Goal: Task Accomplishment & Management: Manage account settings

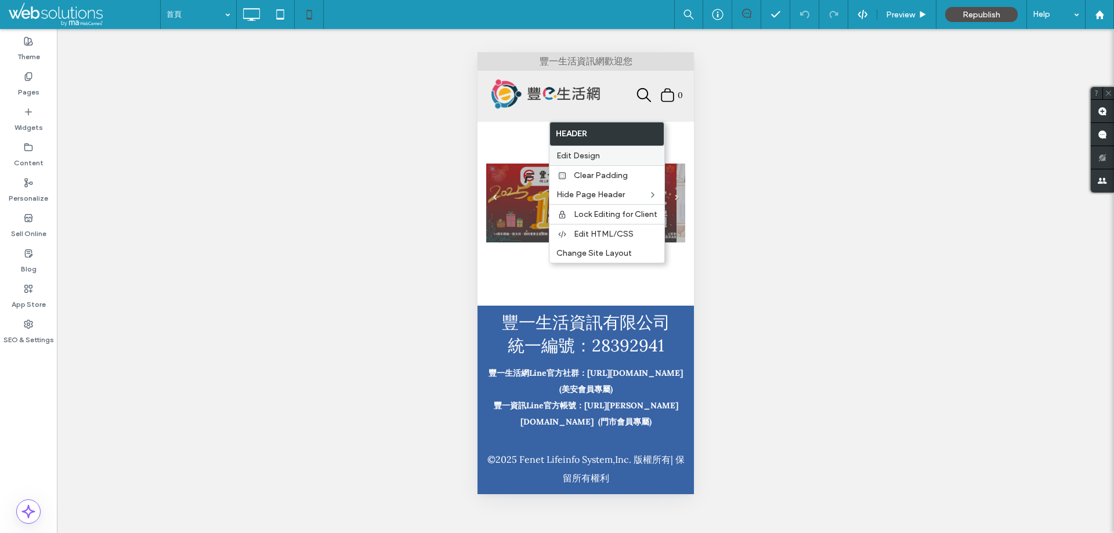
click at [590, 157] on span "Edit Design" at bounding box center [579, 156] width 44 height 10
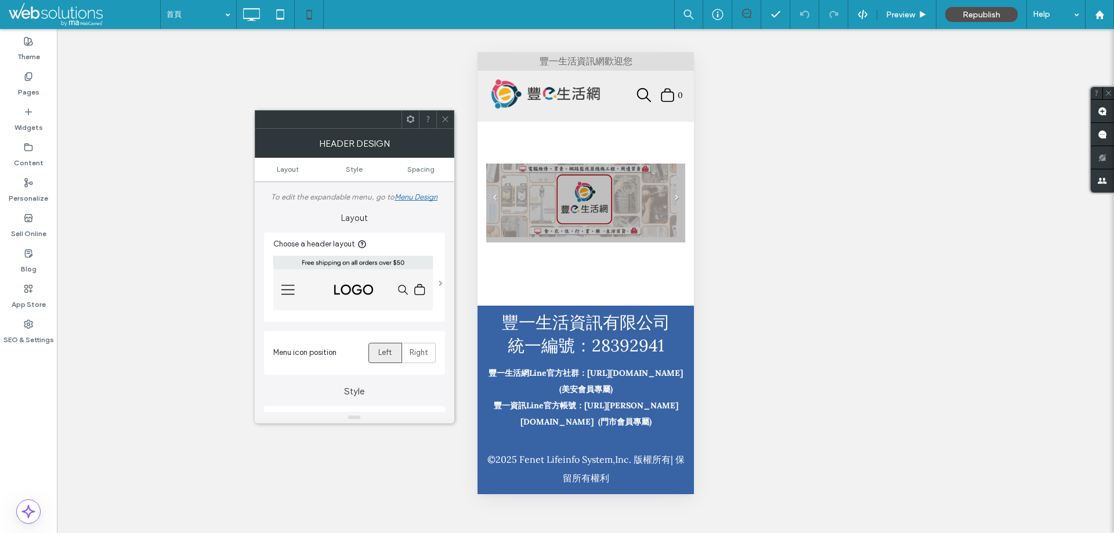
click at [439, 285] on span at bounding box center [441, 283] width 4 height 6
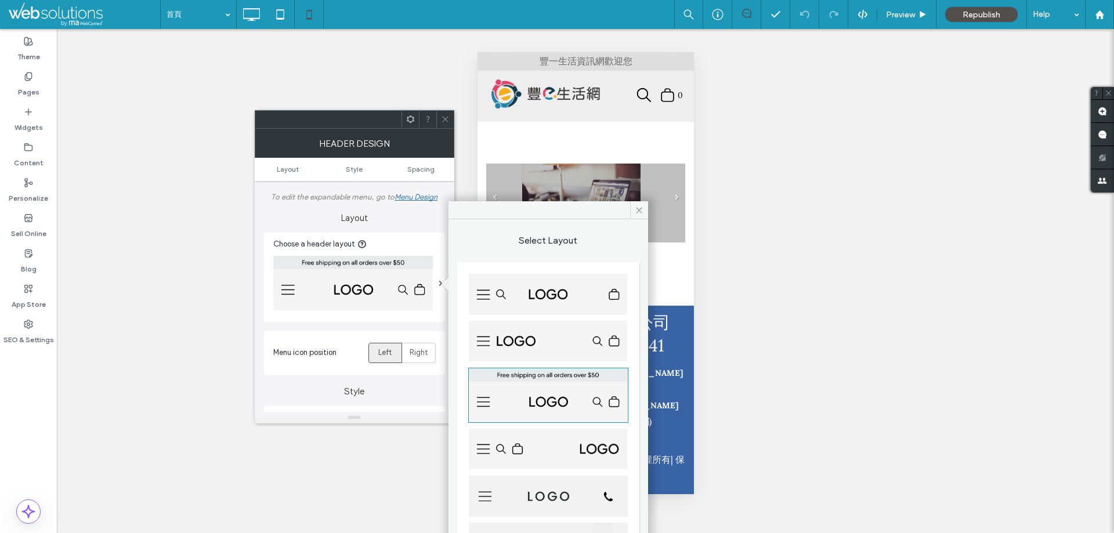
click at [561, 350] on img at bounding box center [548, 341] width 159 height 41
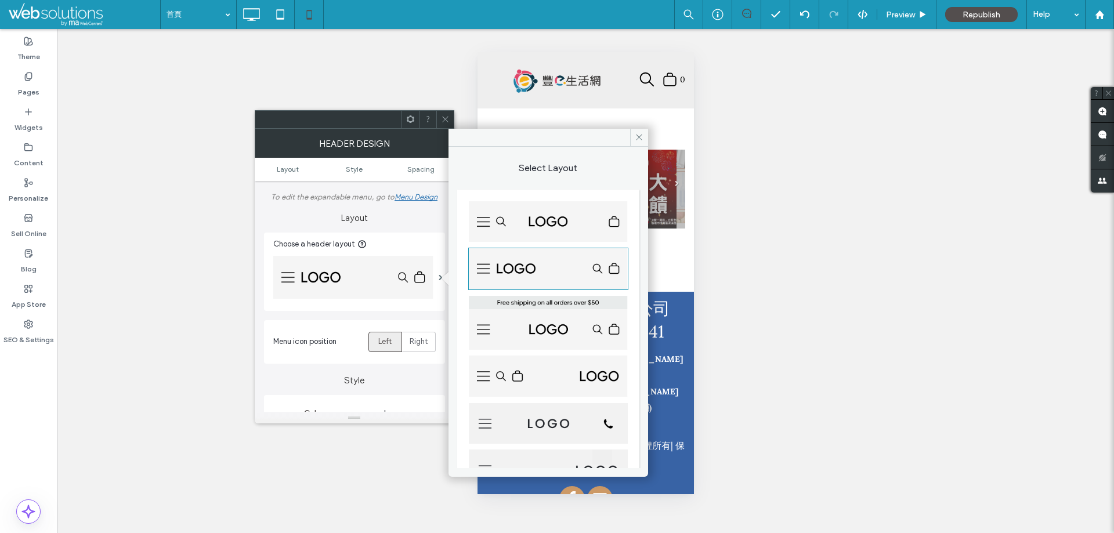
click at [554, 328] on img at bounding box center [548, 323] width 159 height 54
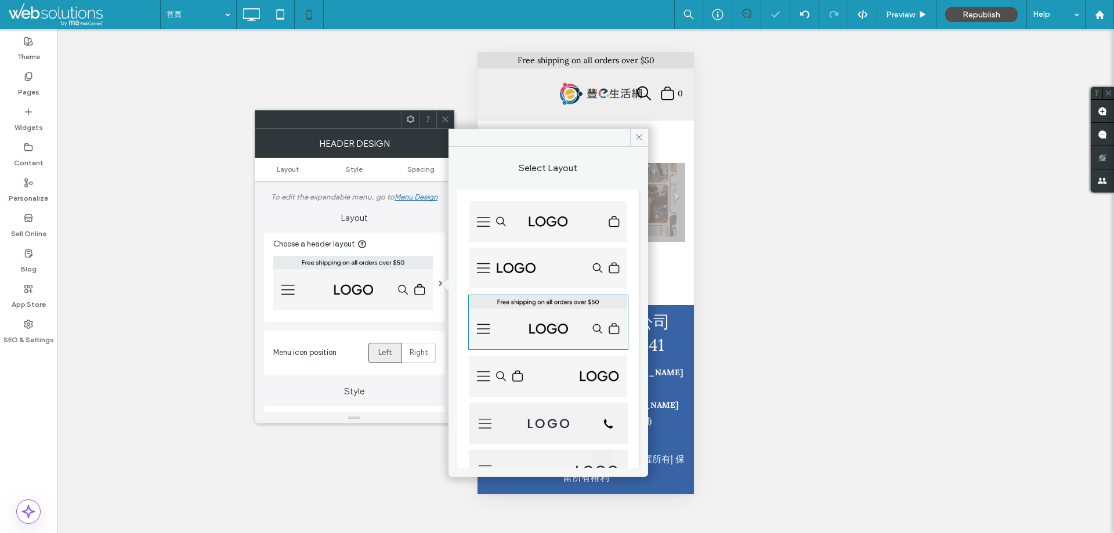
drag, startPoint x: 447, startPoint y: 117, endPoint x: 127, endPoint y: 46, distance: 327.6
click at [447, 117] on icon at bounding box center [445, 119] width 9 height 9
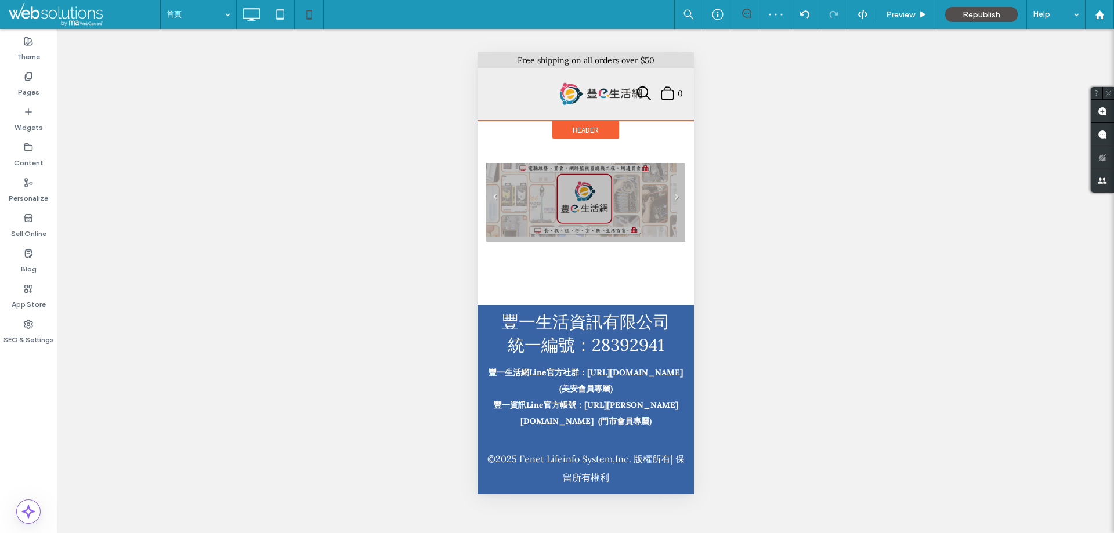
click at [573, 129] on span "Header" at bounding box center [585, 130] width 26 height 10
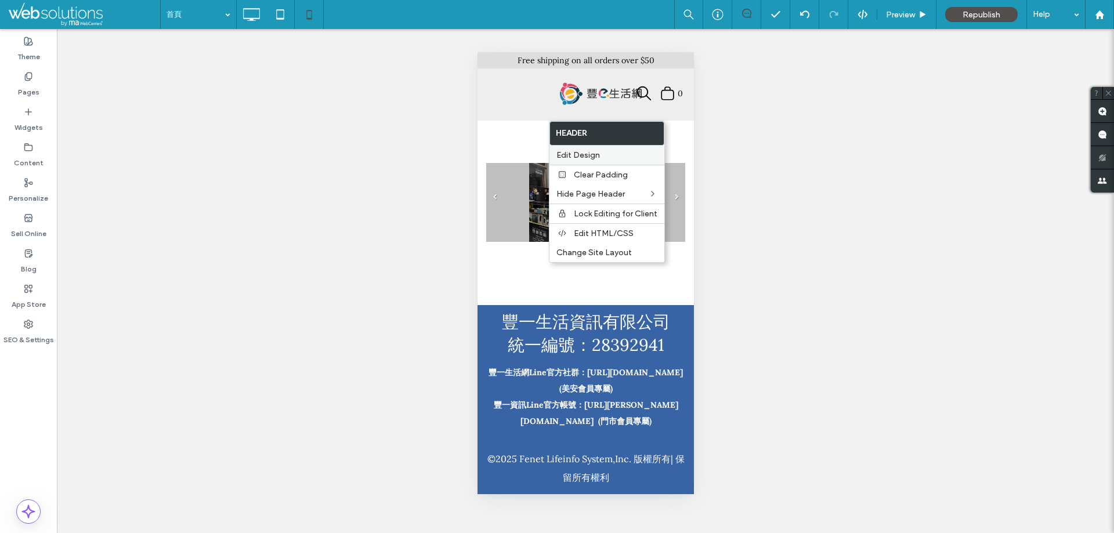
click at [585, 151] on span "Edit Design" at bounding box center [579, 155] width 44 height 10
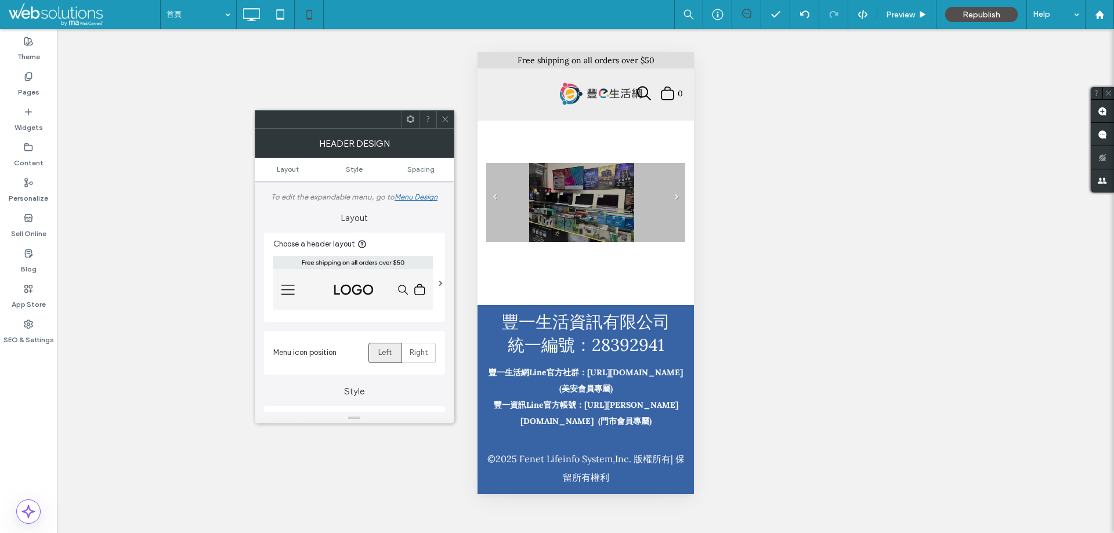
drag, startPoint x: 447, startPoint y: 118, endPoint x: 97, endPoint y: 20, distance: 363.4
click at [447, 118] on use at bounding box center [445, 120] width 6 height 6
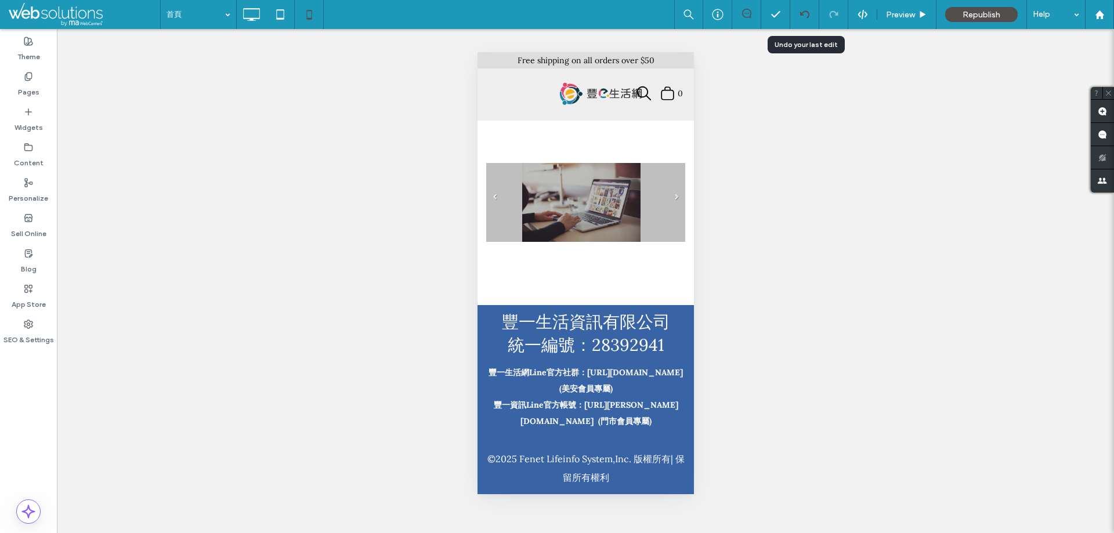
click at [808, 18] on icon at bounding box center [804, 14] width 9 height 9
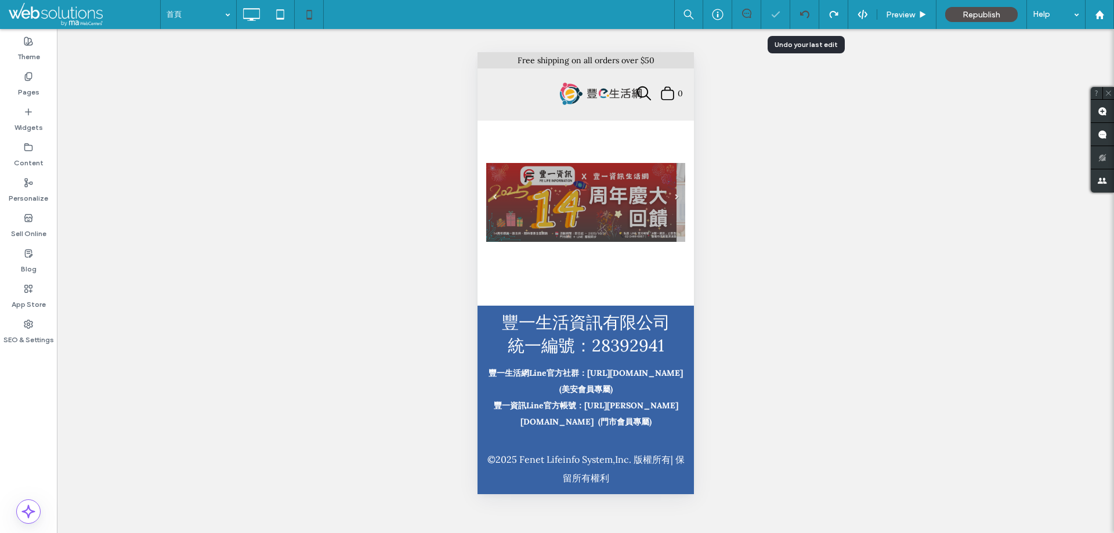
click at [802, 16] on icon at bounding box center [804, 14] width 9 height 9
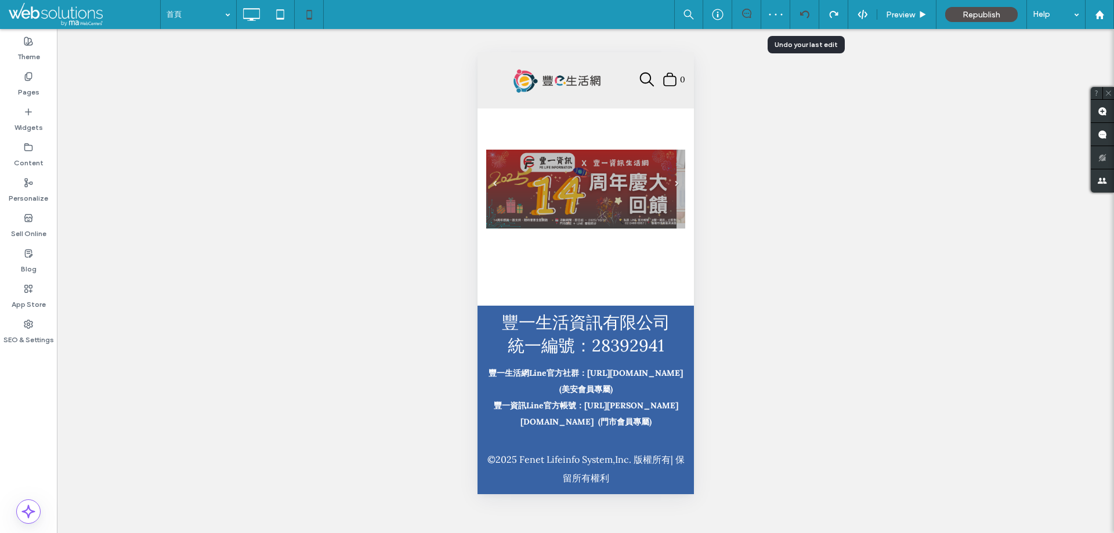
click at [805, 15] on icon at bounding box center [804, 14] width 9 height 9
click at [591, 115] on span "Header" at bounding box center [585, 118] width 26 height 10
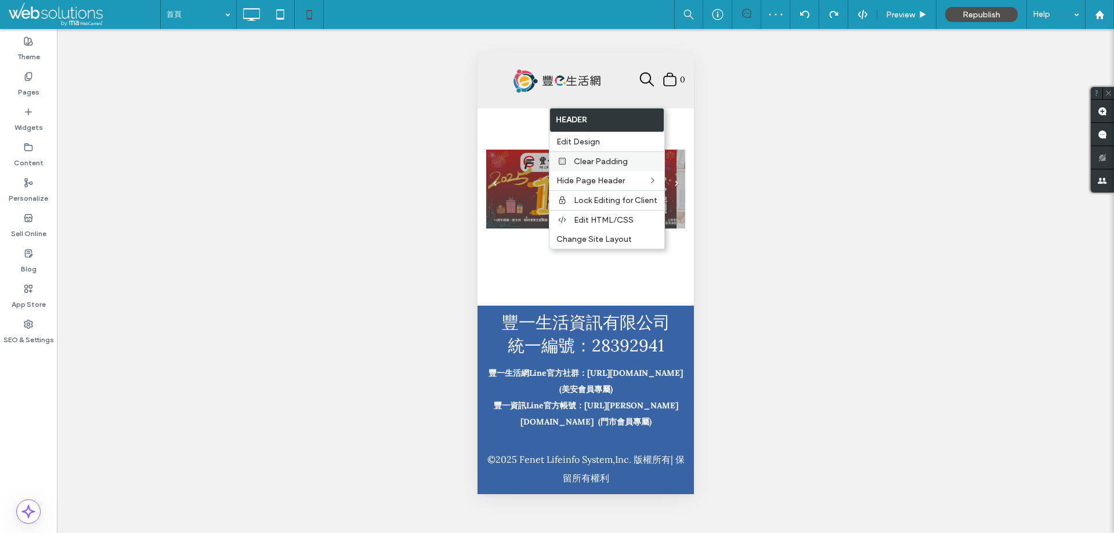
drag, startPoint x: 584, startPoint y: 143, endPoint x: 557, endPoint y: 157, distance: 29.9
click at [584, 146] on span "Edit Design" at bounding box center [579, 142] width 44 height 10
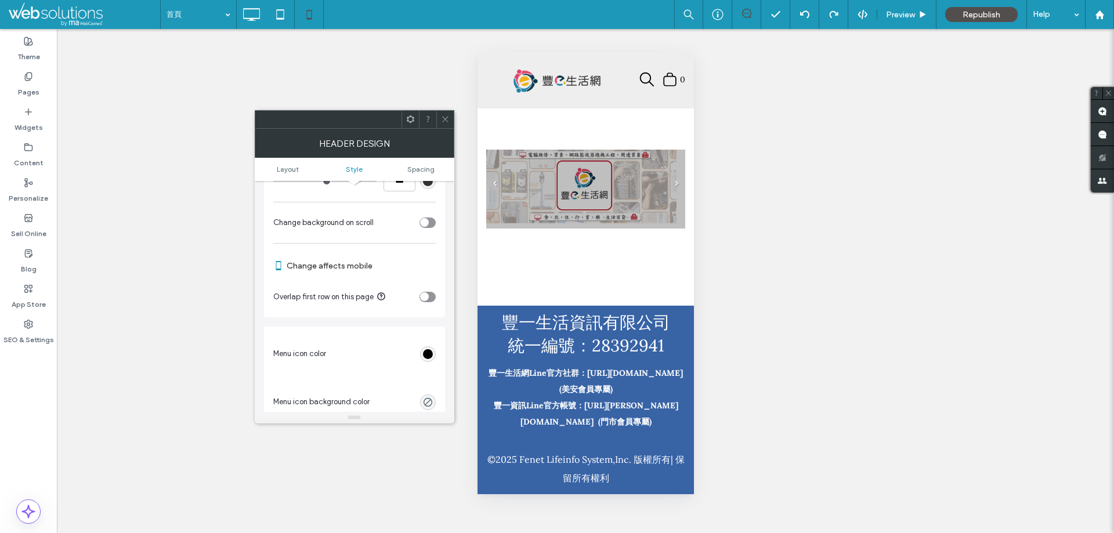
scroll to position [406, 0]
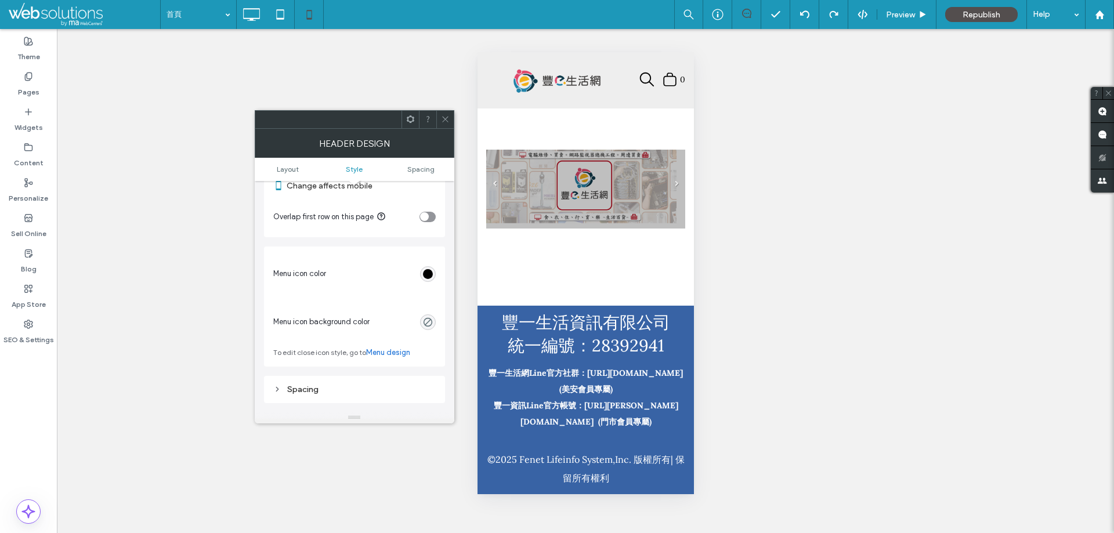
click at [432, 270] on div "rgb(0, 0, 0)" at bounding box center [428, 274] width 10 height 10
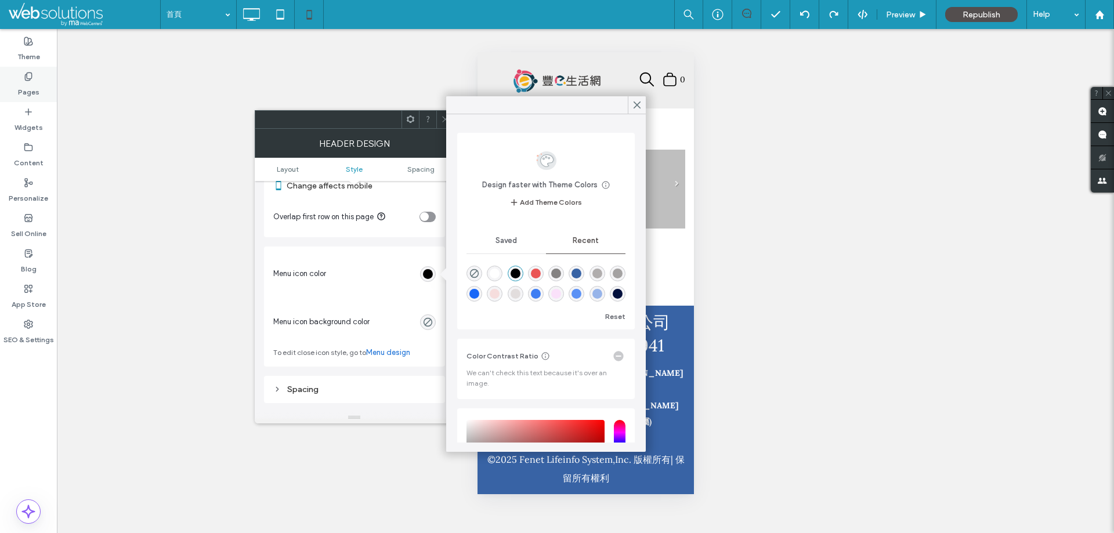
click at [16, 79] on div "Pages" at bounding box center [28, 84] width 57 height 35
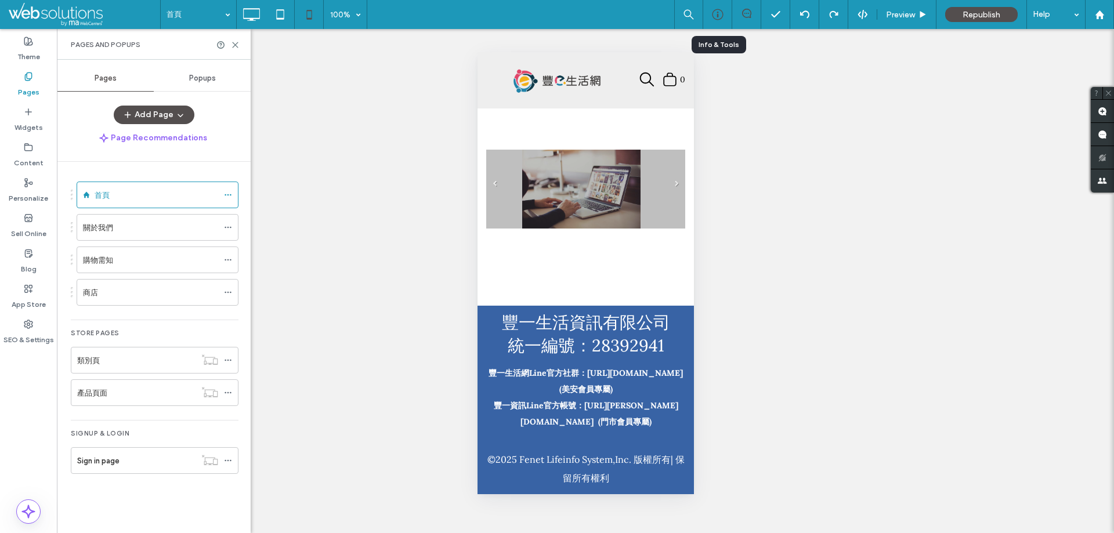
click at [717, 12] on icon at bounding box center [718, 15] width 12 height 12
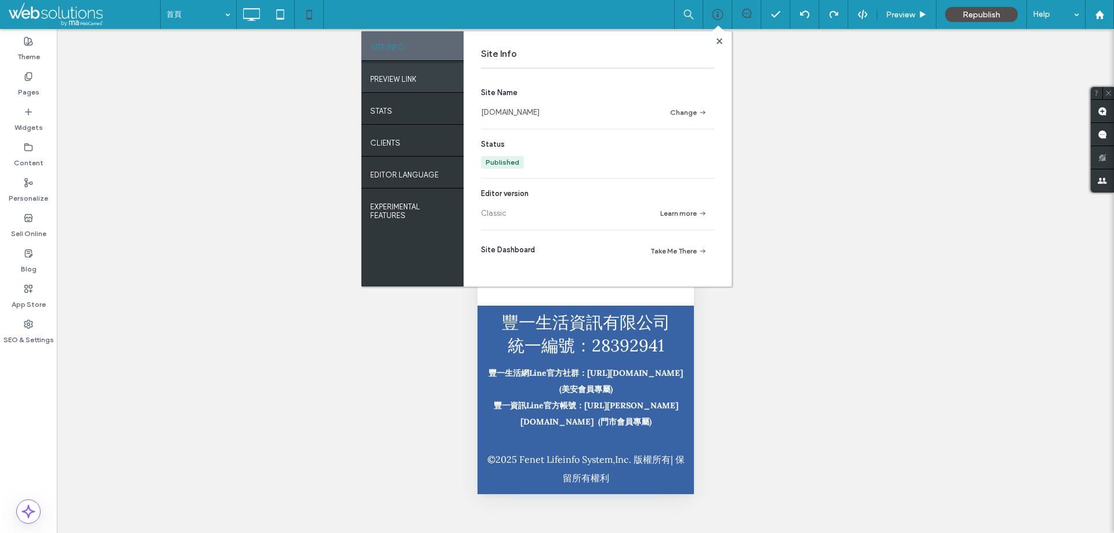
click at [393, 68] on div "PREVIEW LINK" at bounding box center [413, 77] width 102 height 29
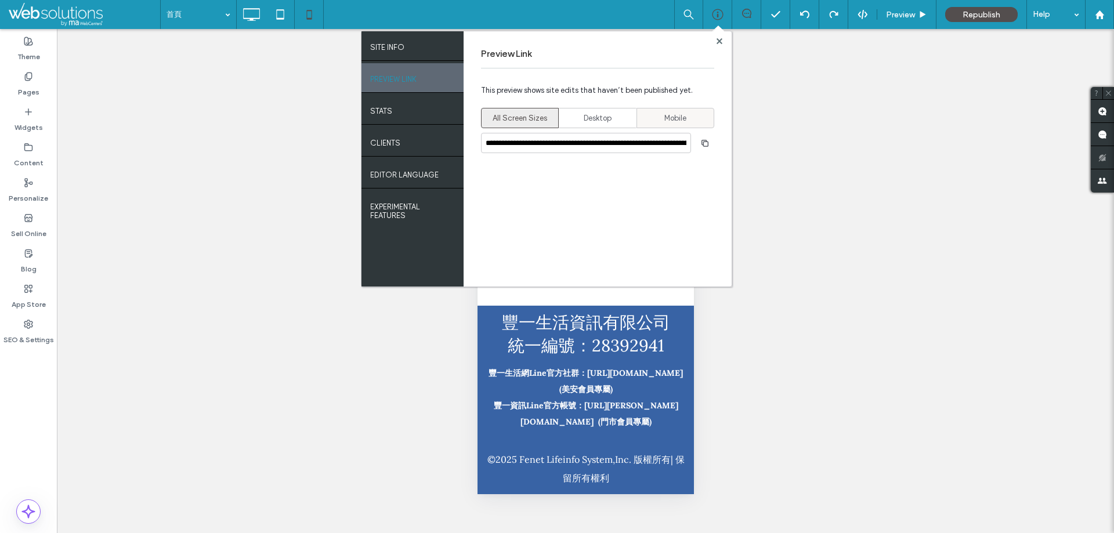
drag, startPoint x: 702, startPoint y: 144, endPoint x: 690, endPoint y: 127, distance: 20.8
click at [702, 144] on use "button" at bounding box center [705, 142] width 7 height 7
click at [722, 42] on icon at bounding box center [720, 41] width 6 height 6
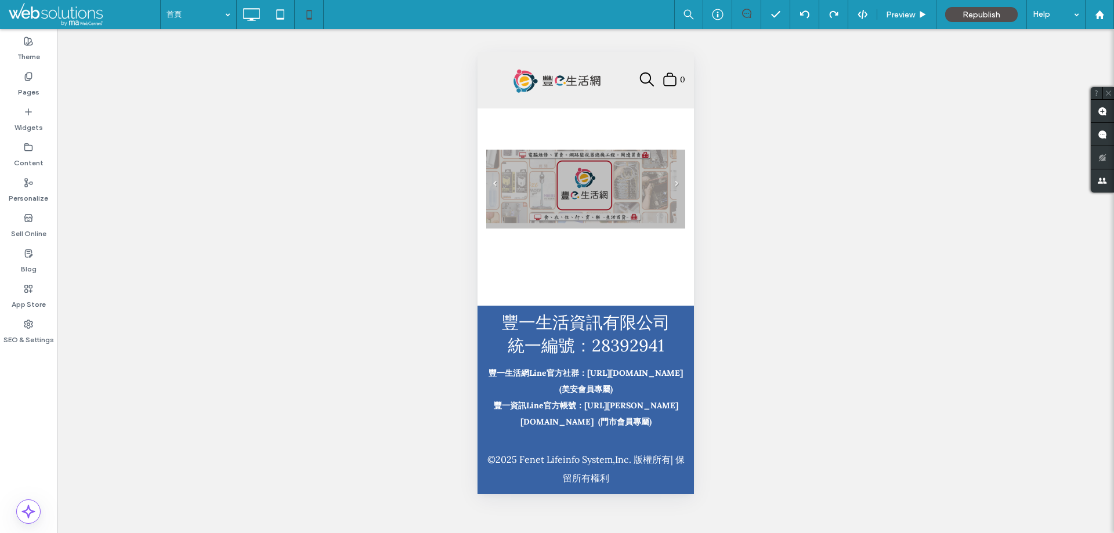
click at [864, 15] on icon at bounding box center [863, 14] width 10 height 10
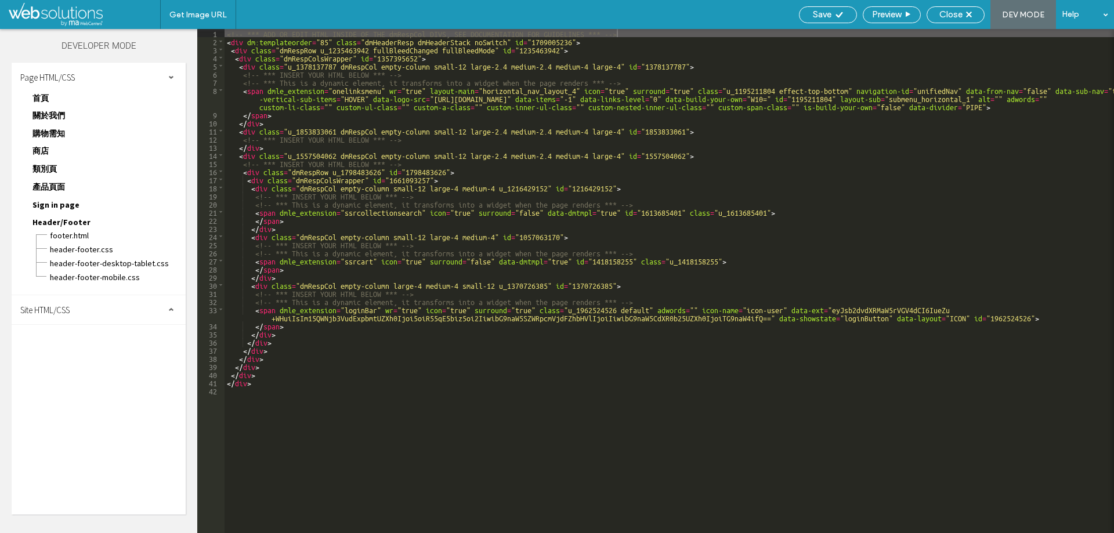
click at [85, 309] on div "Site HTML/CSS" at bounding box center [99, 309] width 174 height 29
click at [75, 360] on span "site.css" at bounding box center [120, 361] width 132 height 12
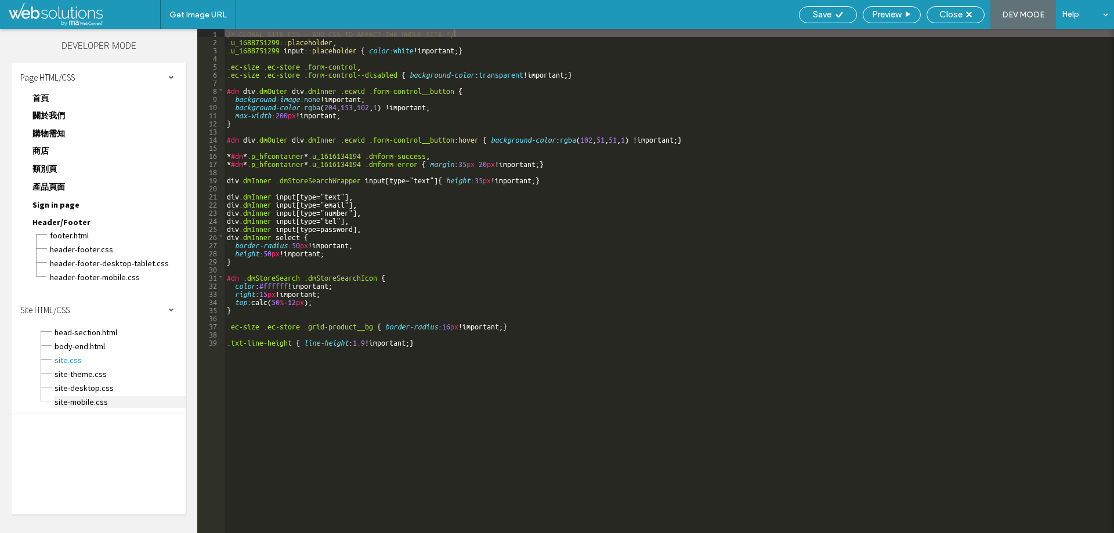
click at [80, 399] on span "site-mobile.css" at bounding box center [120, 402] width 132 height 12
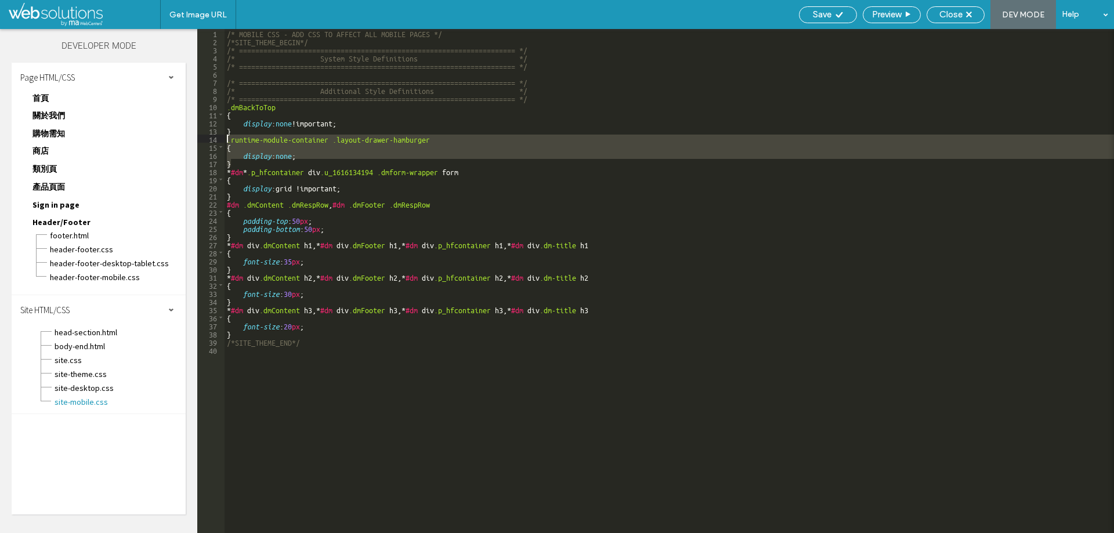
drag, startPoint x: 236, startPoint y: 163, endPoint x: 225, endPoint y: 142, distance: 23.9
click at [225, 142] on div "/* MOBILE CSS - ADD CSS TO AFFECT ALL MOBILE PAGES */ /*SITE_THEME_BEGIN*/ /* =…" at bounding box center [670, 289] width 890 height 521
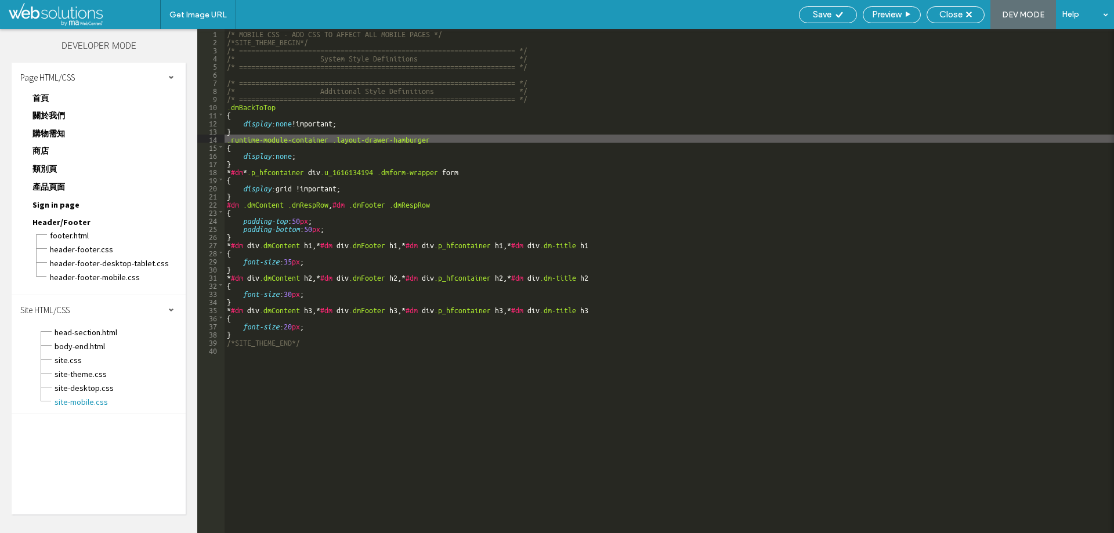
click at [536, 419] on div "/* MOBILE CSS - ADD CSS TO AFFECT ALL MOBILE PAGES */ /*SITE_THEME_BEGIN*/ /* =…" at bounding box center [670, 289] width 890 height 521
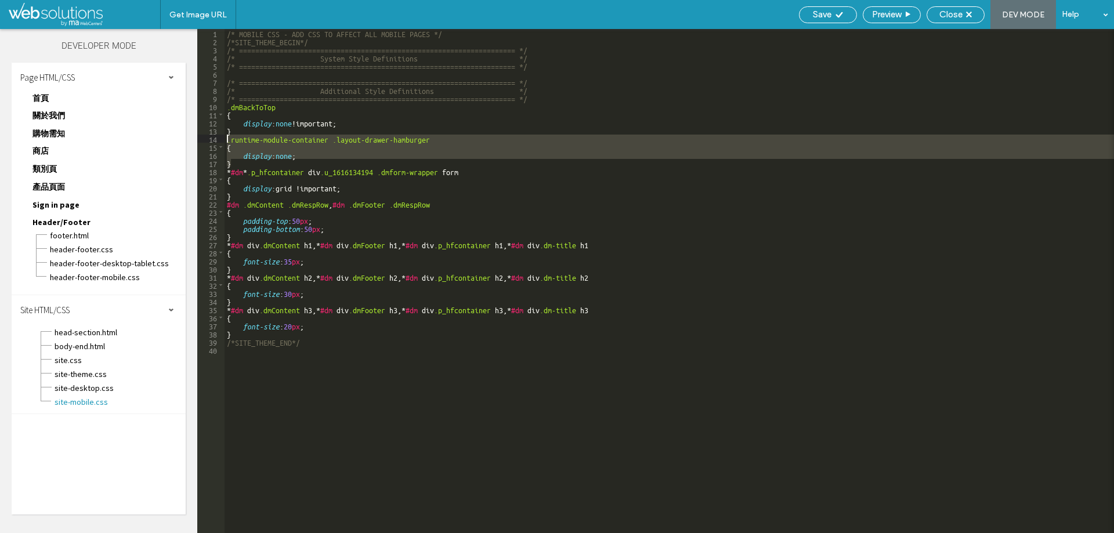
drag, startPoint x: 233, startPoint y: 163, endPoint x: 222, endPoint y: 139, distance: 25.7
click at [222, 139] on div "** 1 2 3 4 5 6 7 8 9 10 11 12 13 14 15 16 17 18 19 20 21 22 23 24 25 26 27 28 2…" at bounding box center [655, 281] width 917 height 504
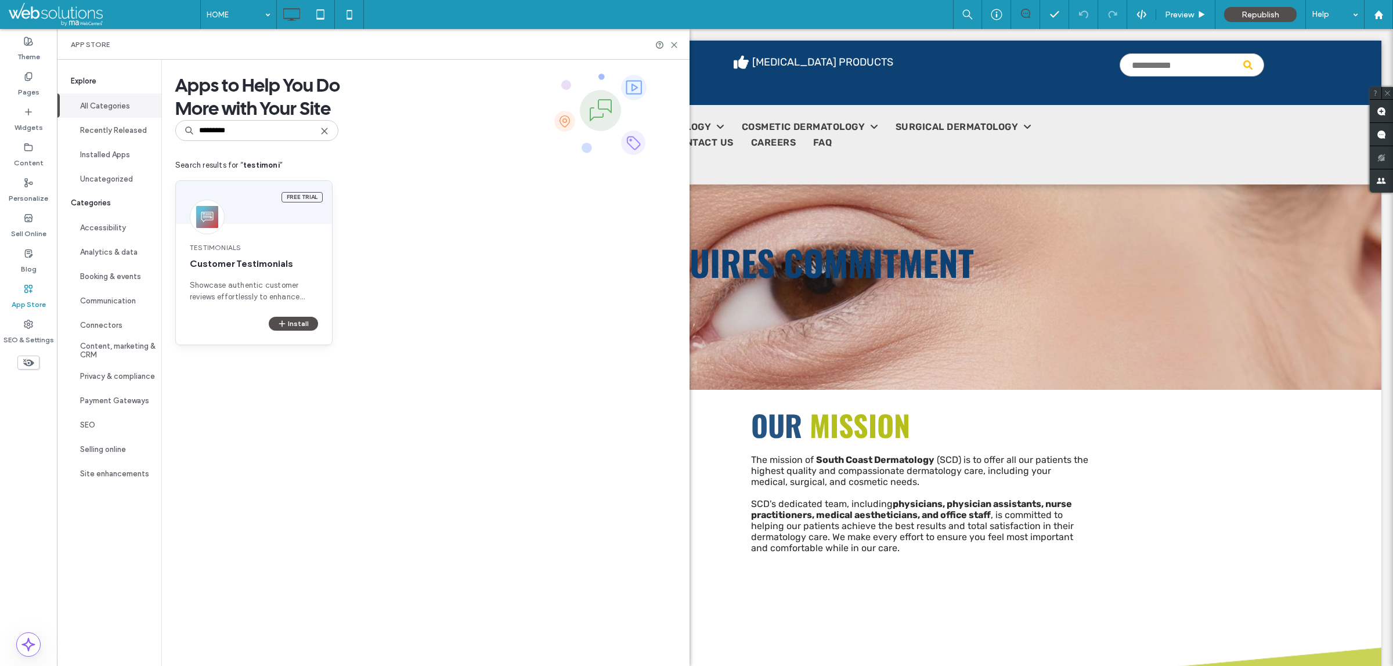
type input "*********"
click at [240, 247] on span "Testimonials" at bounding box center [254, 248] width 128 height 10
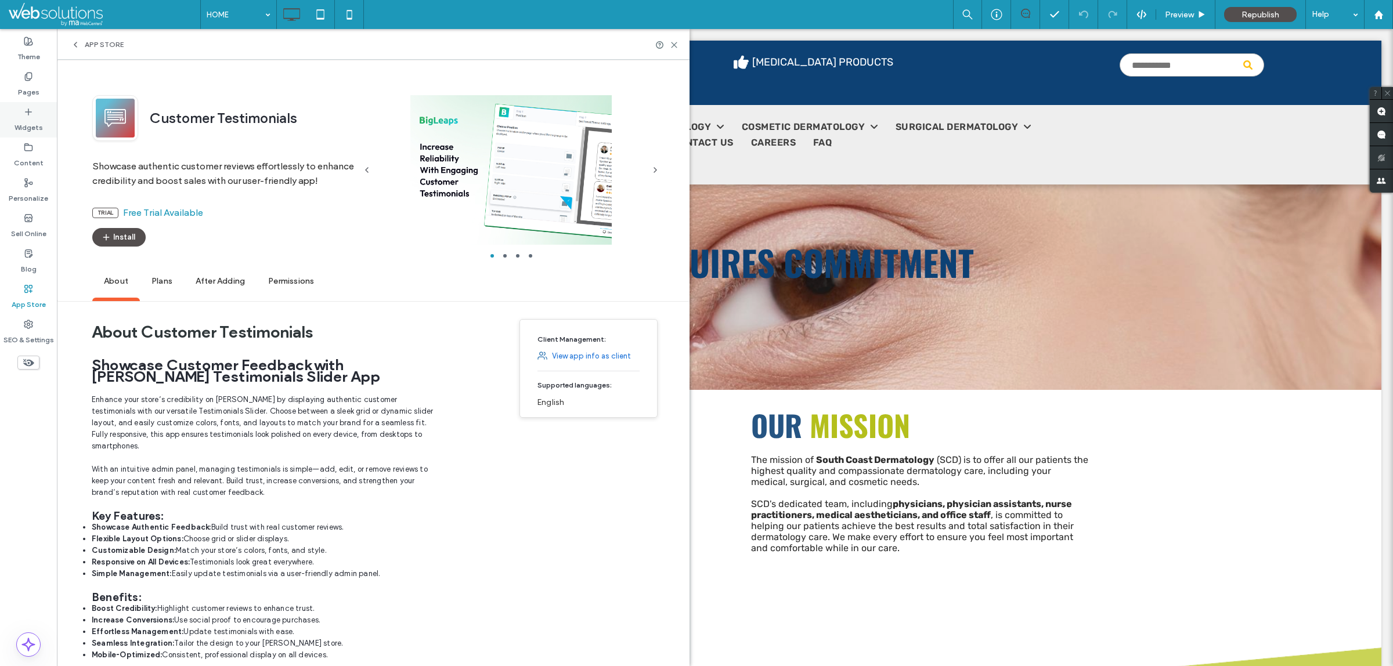
click at [35, 106] on div "Widgets" at bounding box center [28, 119] width 57 height 35
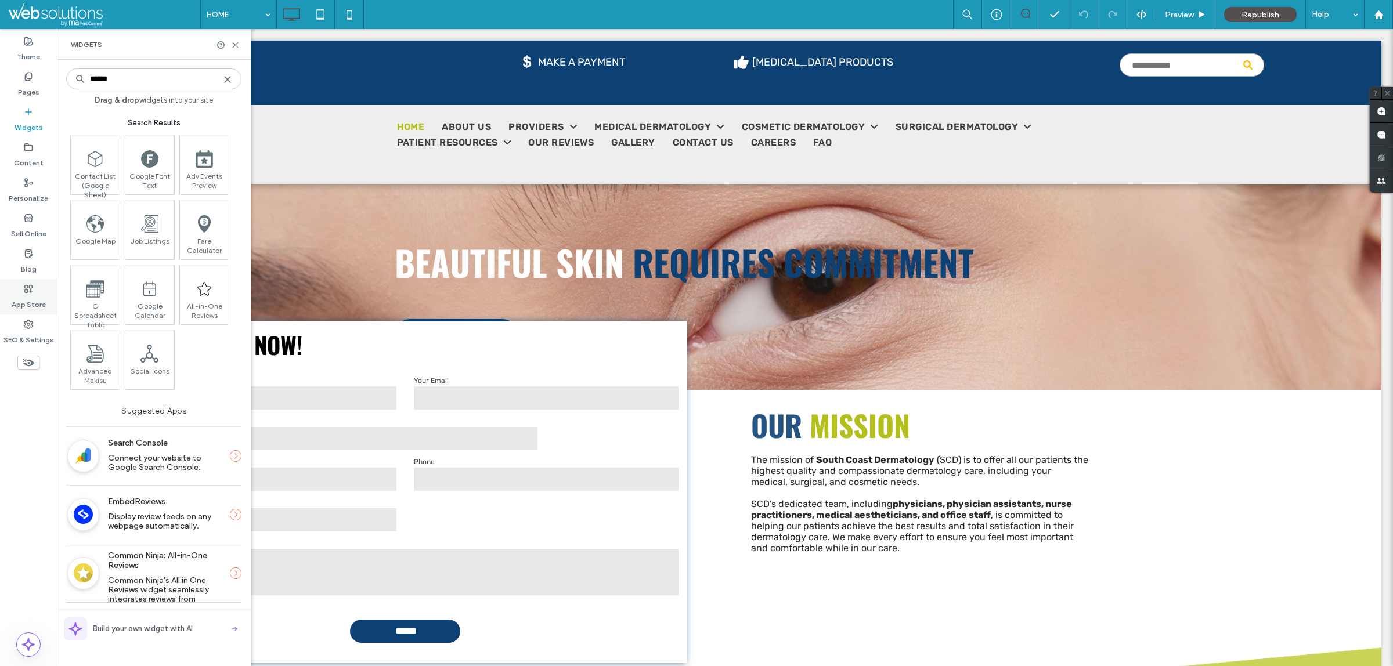
type input "******"
click at [37, 294] on label "App Store" at bounding box center [29, 302] width 34 height 16
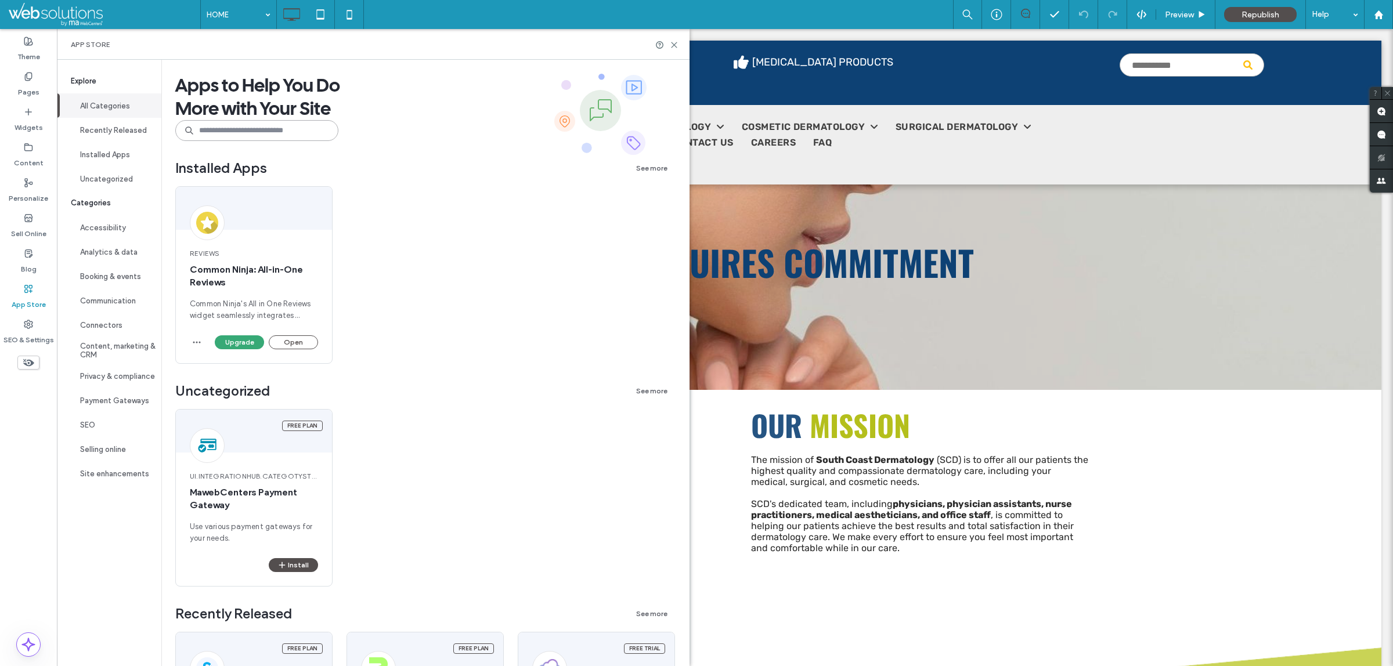
click at [243, 134] on input at bounding box center [256, 130] width 163 height 21
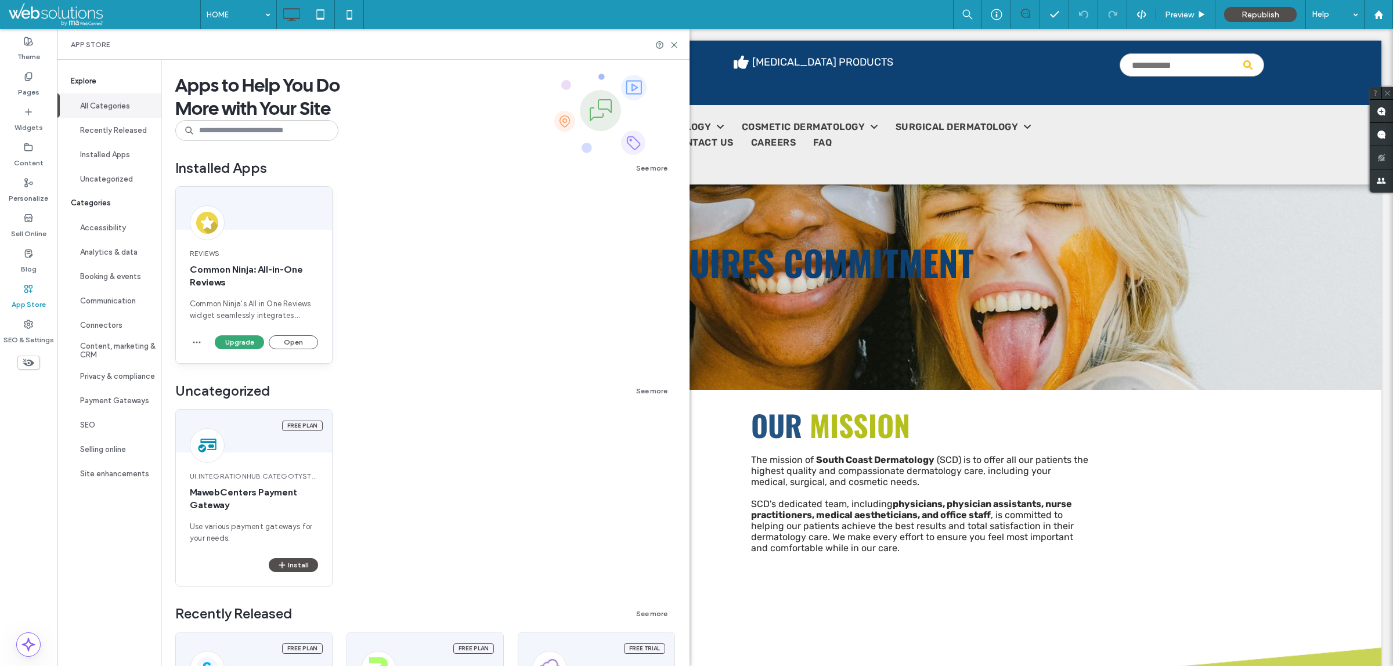
click at [291, 266] on span "Common Ninja: All-in-One Reviews" at bounding box center [254, 277] width 128 height 26
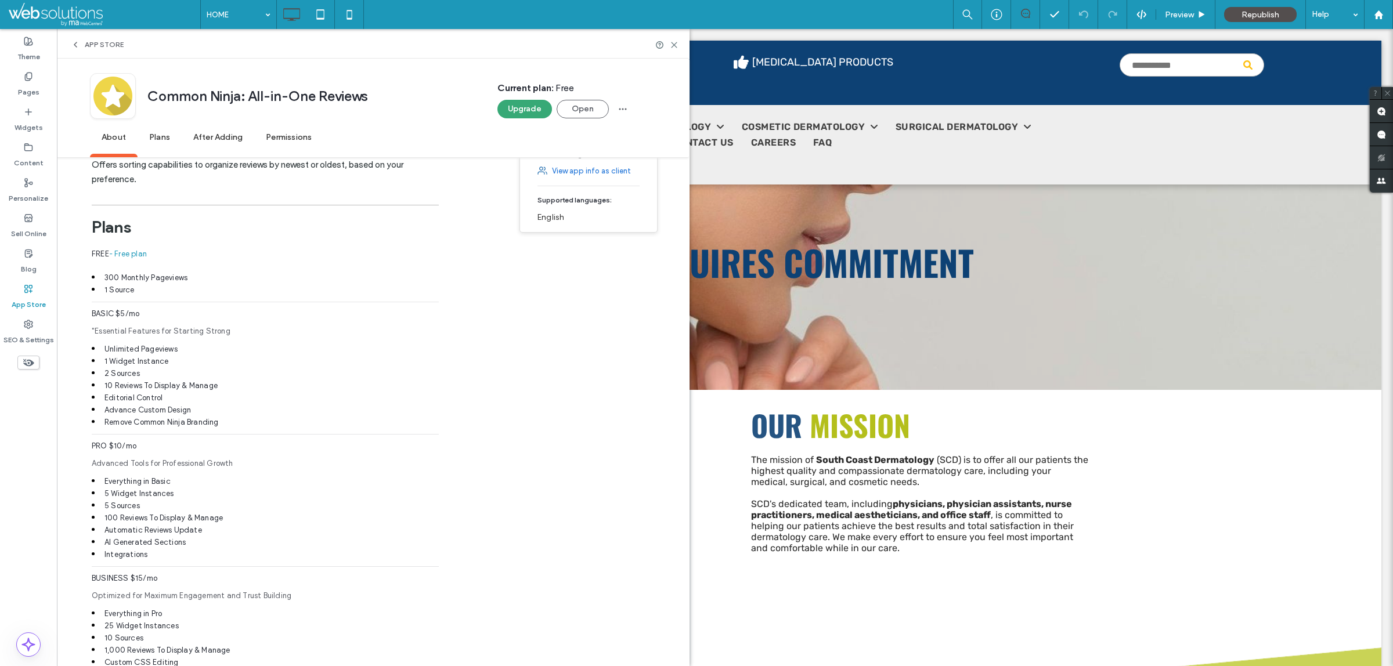
scroll to position [726, 0]
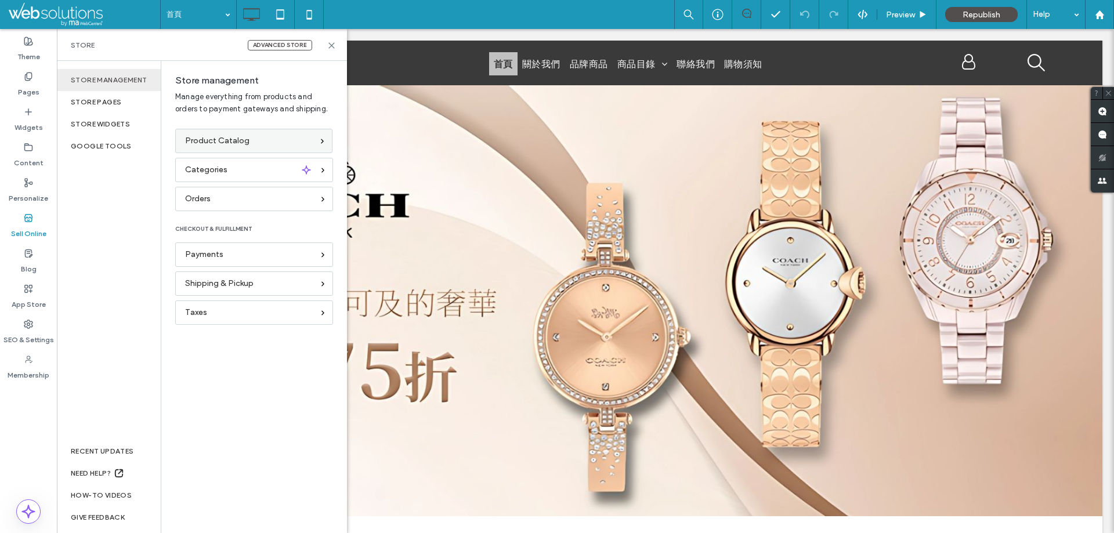
click at [232, 138] on span "Product Catalog" at bounding box center [217, 141] width 64 height 13
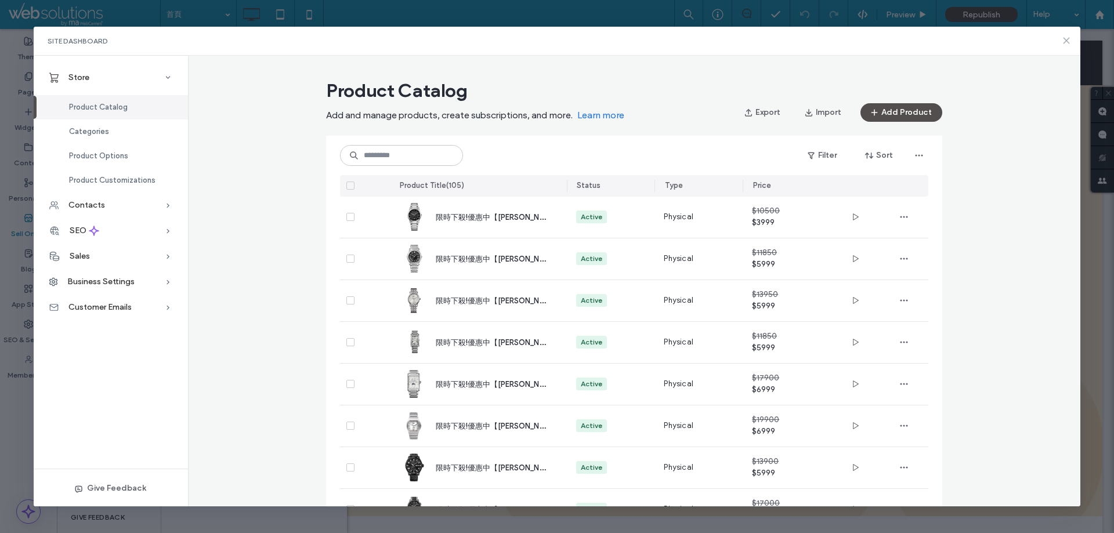
click at [1066, 42] on use at bounding box center [1067, 40] width 5 height 5
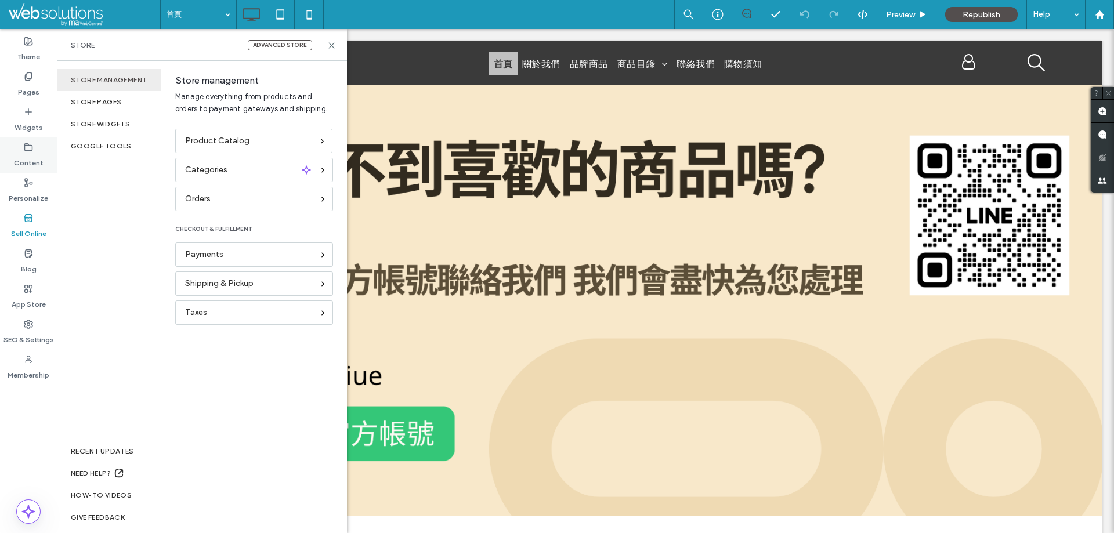
click at [41, 154] on label "Content" at bounding box center [29, 160] width 30 height 16
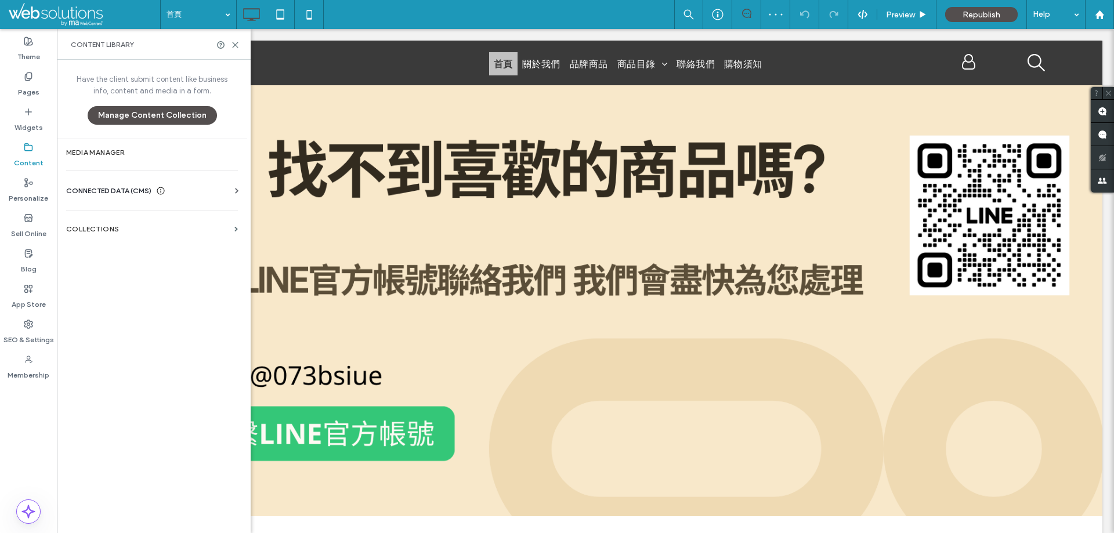
click at [121, 194] on span "CONNECTED DATA (CMS)" at bounding box center [108, 191] width 85 height 12
click at [115, 218] on label "Business Info" at bounding box center [154, 219] width 158 height 8
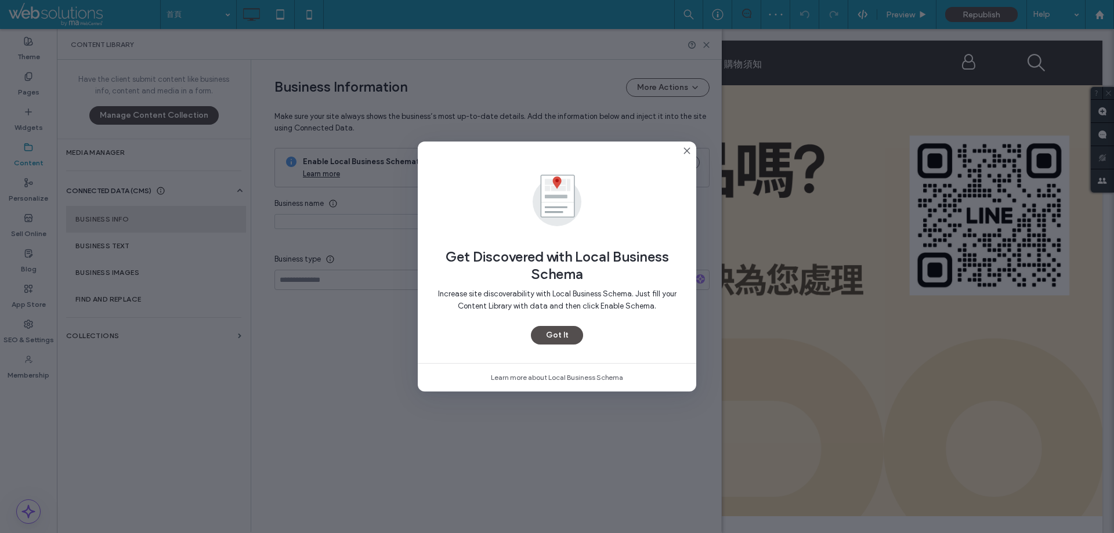
type input "*********"
click at [686, 150] on icon at bounding box center [687, 150] width 9 height 9
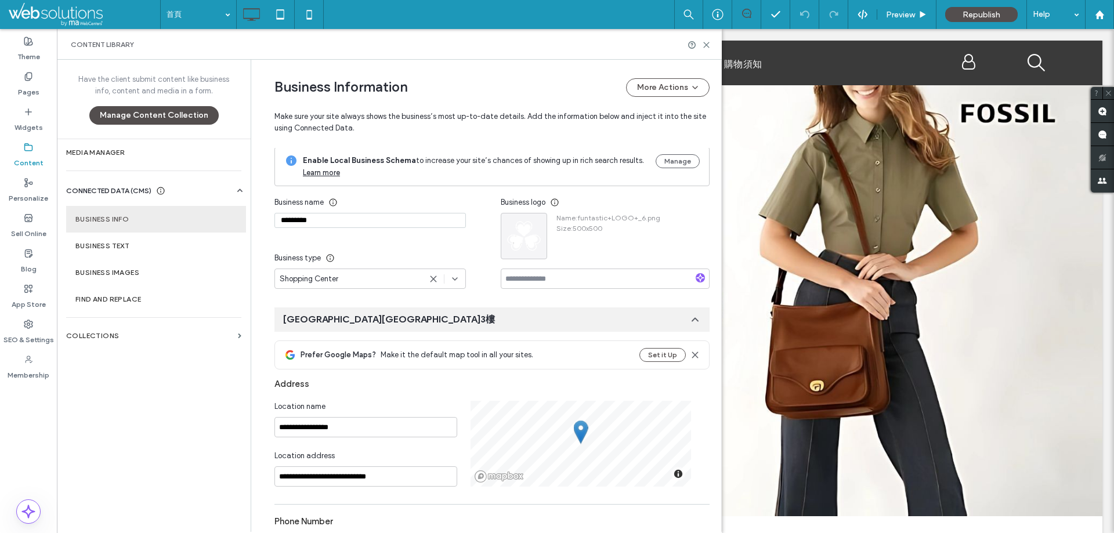
scroll to position [0, 0]
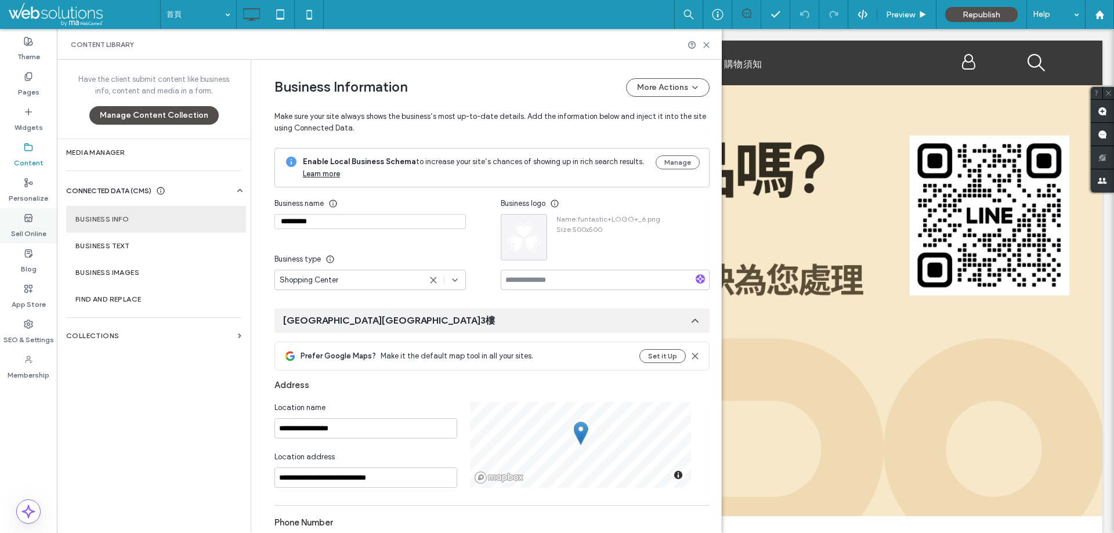
click at [28, 229] on label "Sell Online" at bounding box center [28, 231] width 35 height 16
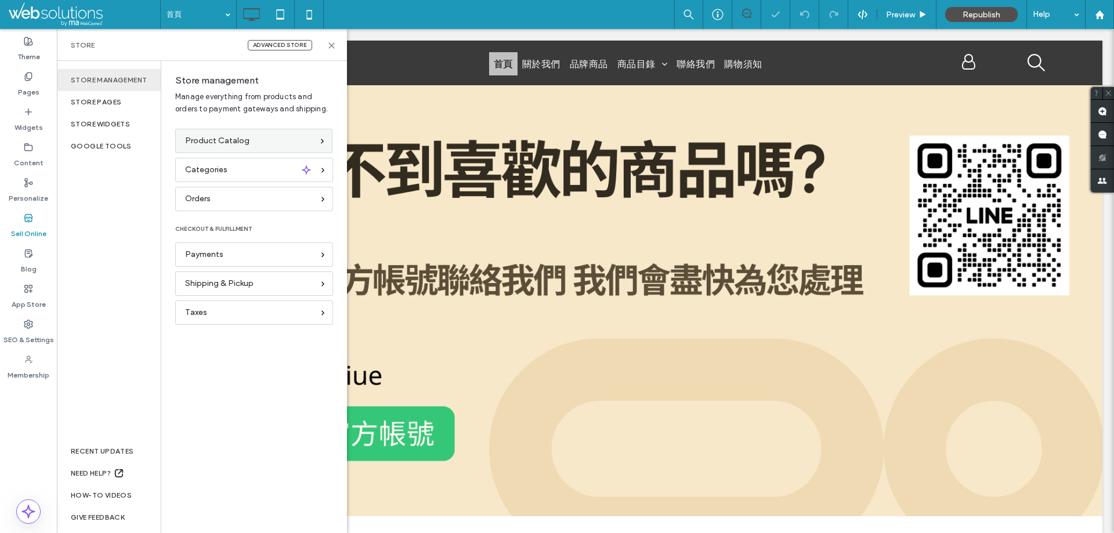
click at [221, 139] on span "Product Catalog" at bounding box center [217, 141] width 64 height 13
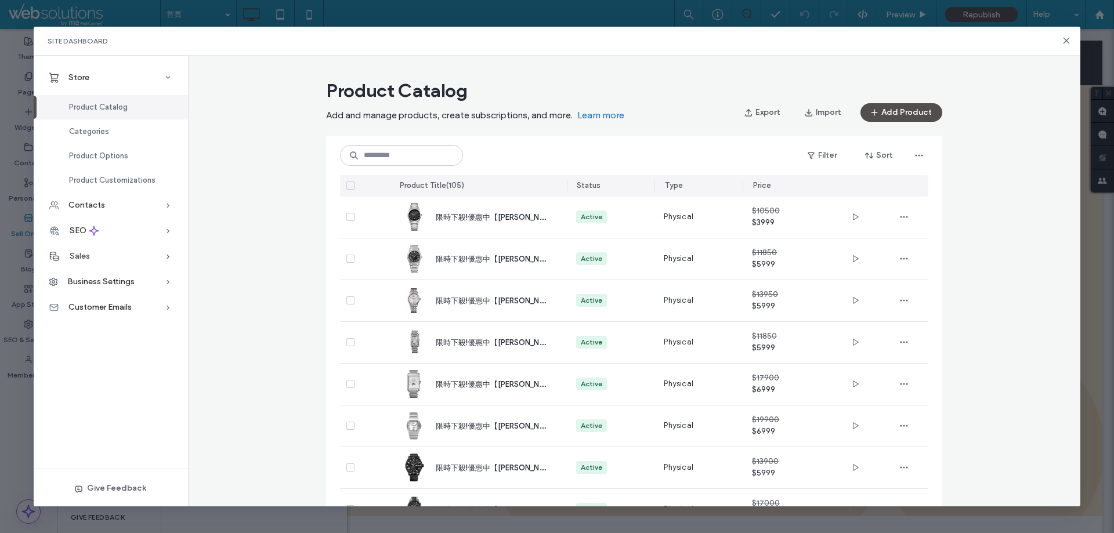
click at [99, 251] on div "Sales" at bounding box center [111, 257] width 154 height 26
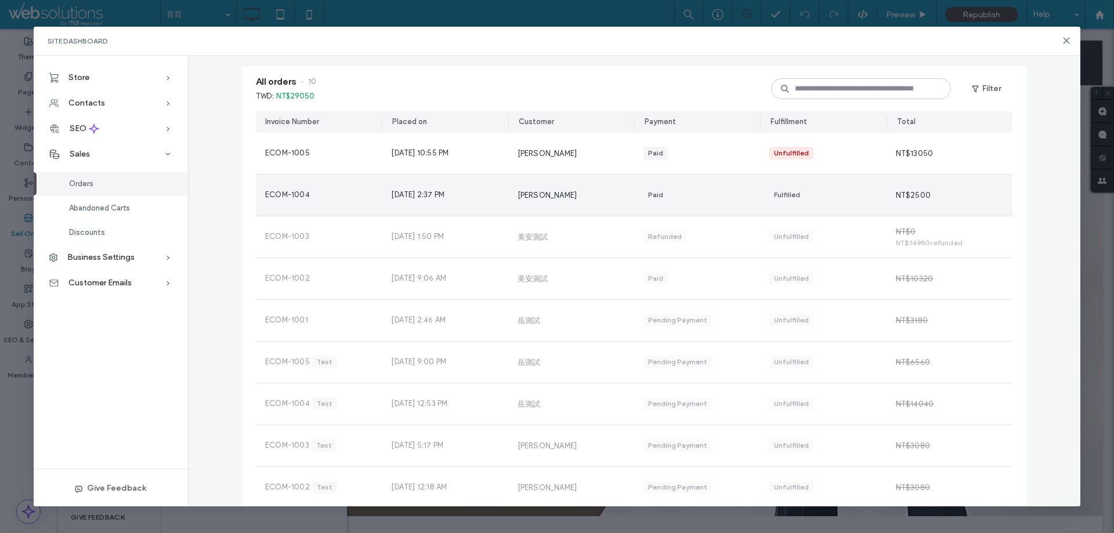
scroll to position [4, 0]
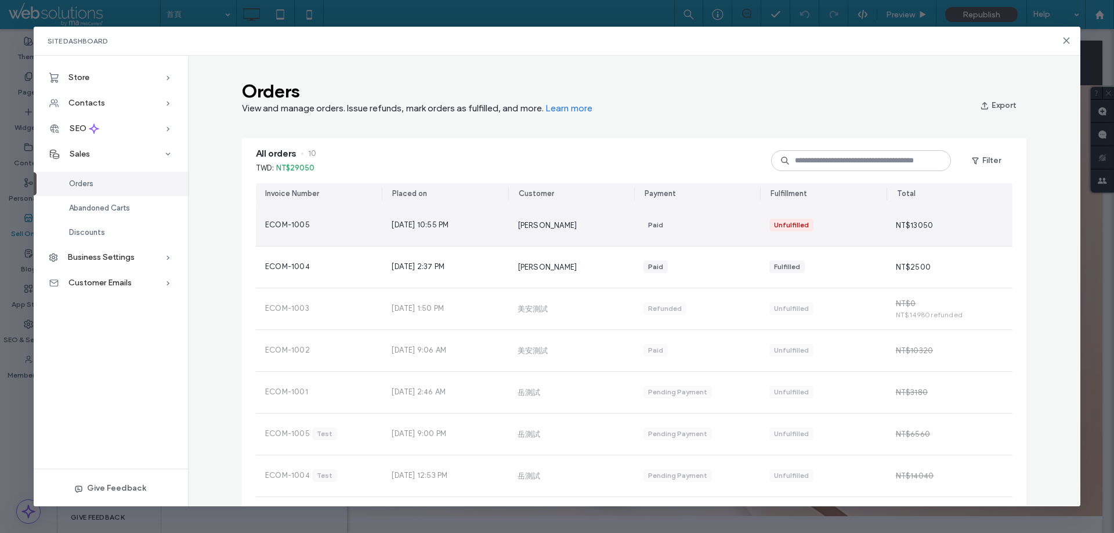
click at [428, 223] on span "Oct 13, 2025, 10:55 PM" at bounding box center [419, 225] width 57 height 12
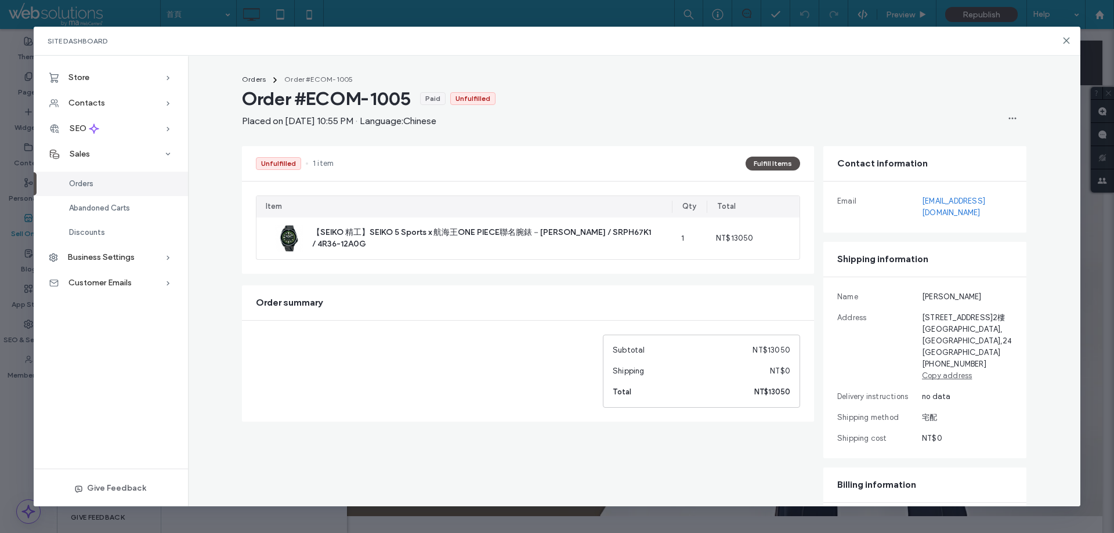
scroll to position [0, 0]
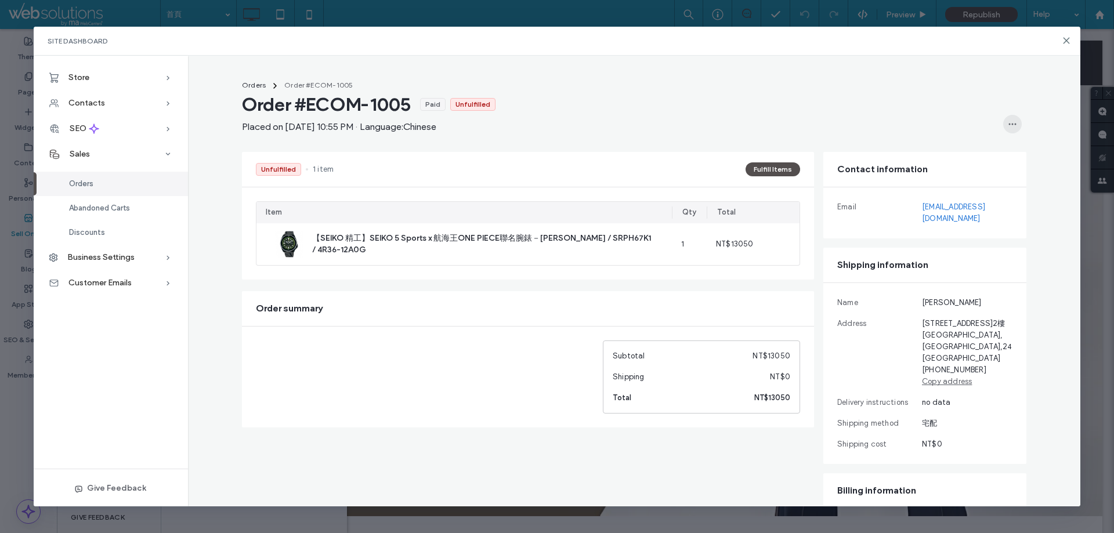
click at [1009, 125] on use "button" at bounding box center [1013, 124] width 8 height 2
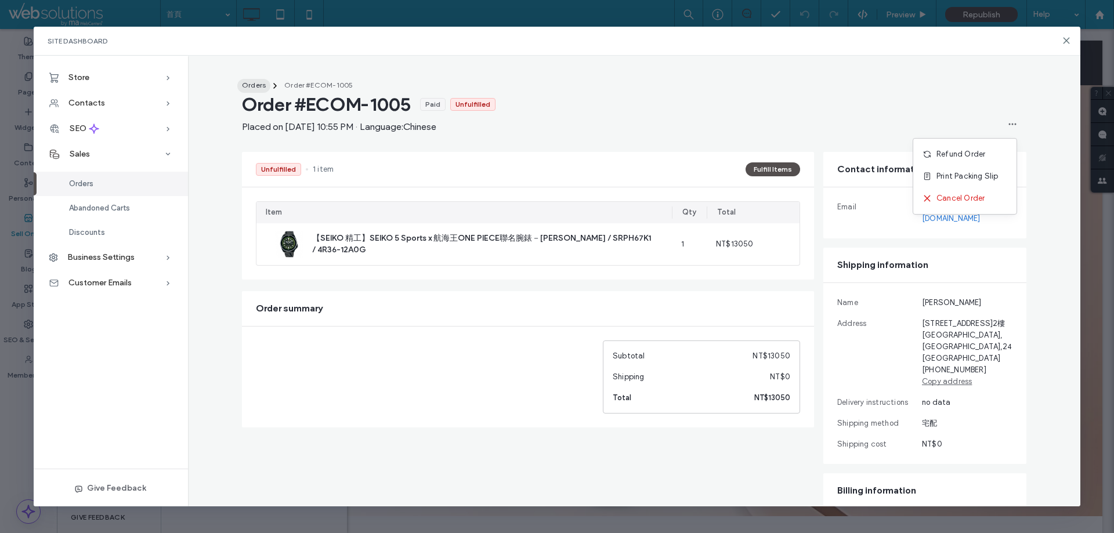
click at [248, 84] on span "Orders" at bounding box center [254, 85] width 24 height 9
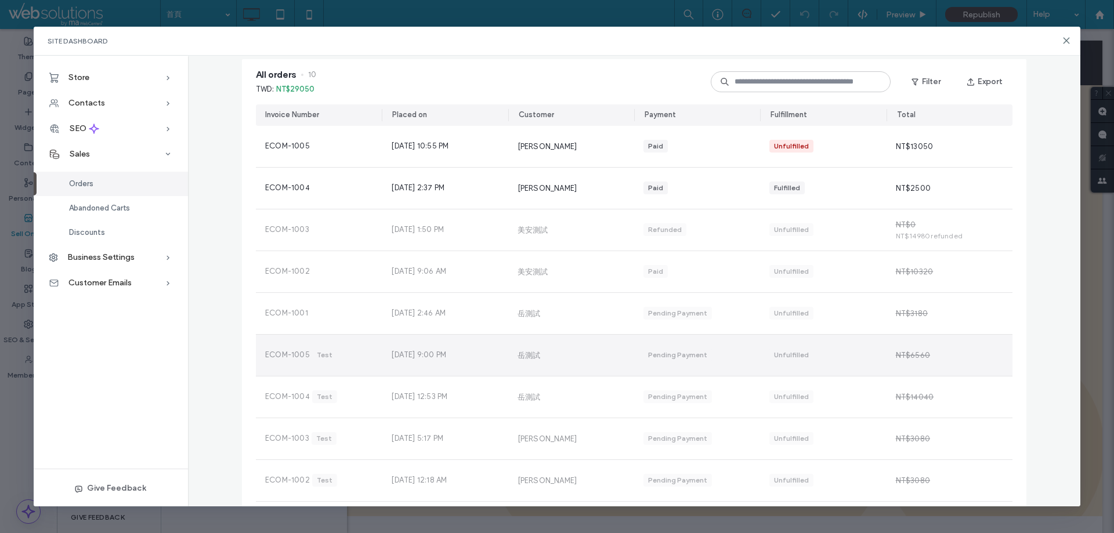
scroll to position [62, 0]
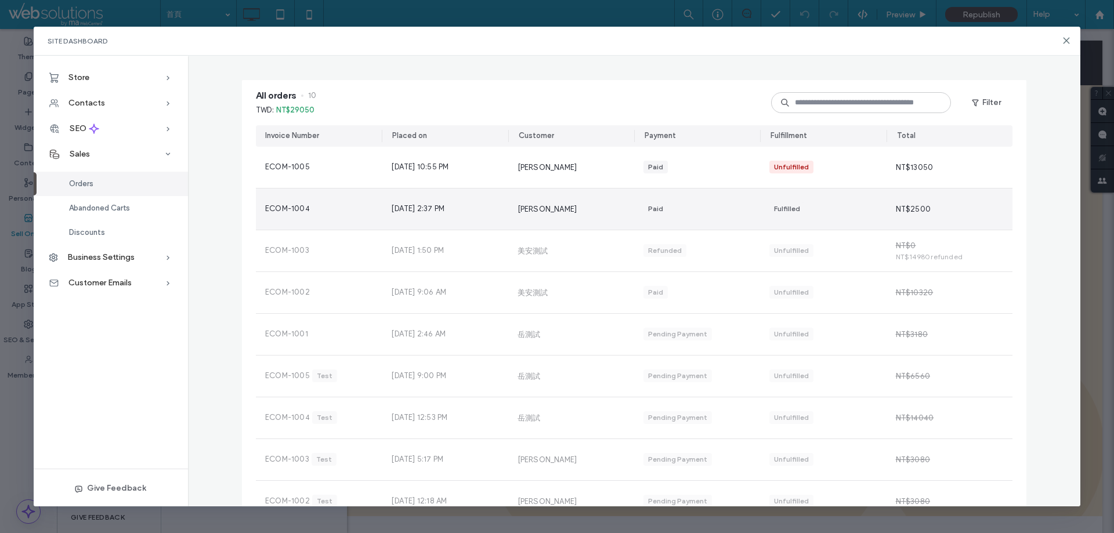
click at [315, 226] on div "ECOM-1004" at bounding box center [319, 209] width 126 height 41
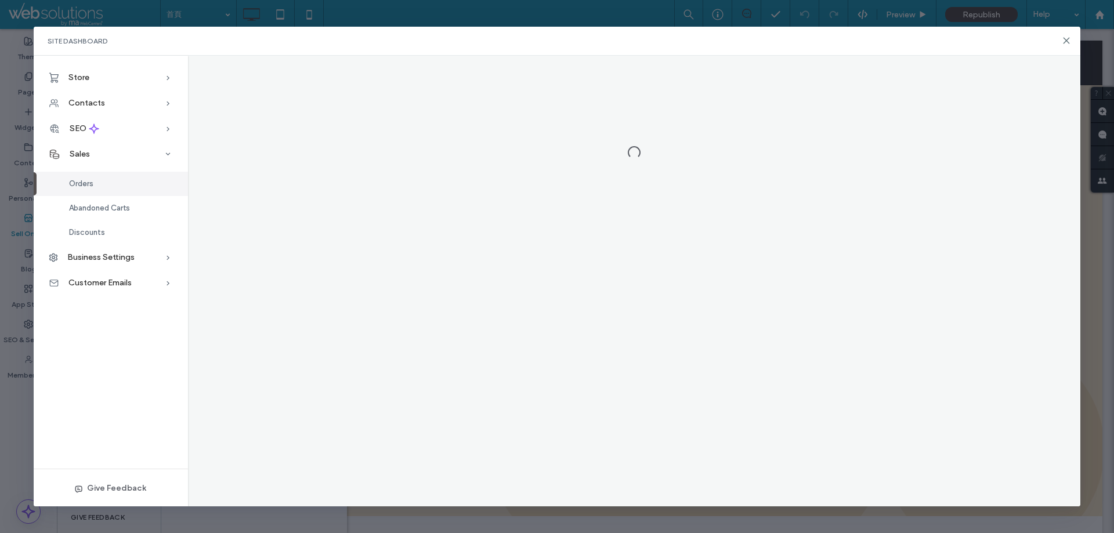
scroll to position [0, 0]
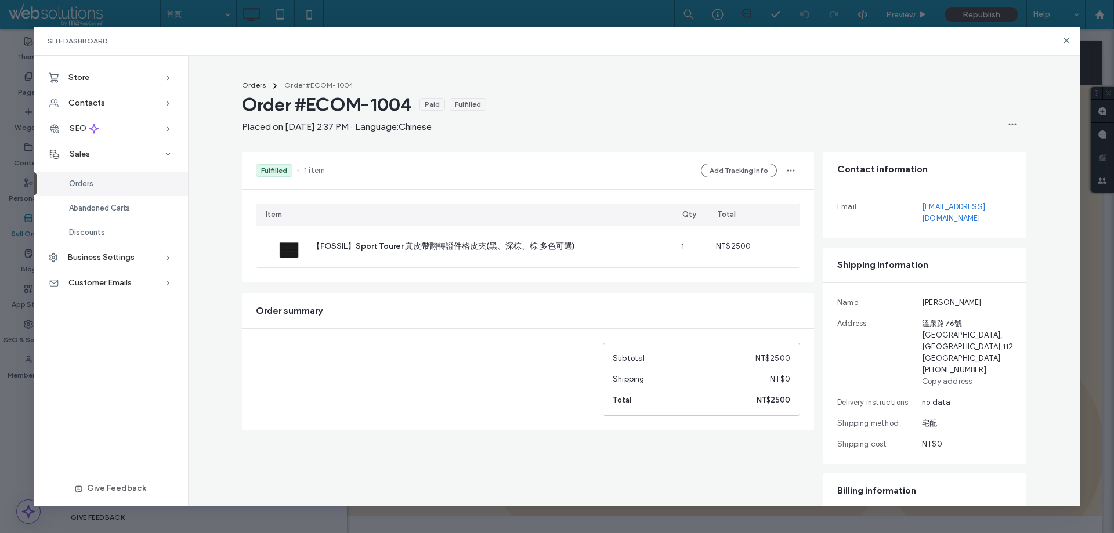
click at [788, 183] on div "Fulfilled • 1 item Order #ECOM-1004 Placed on August 19, 2025 at 2:37 PM Ship t…" at bounding box center [528, 170] width 572 height 37
click at [789, 173] on icon "button" at bounding box center [791, 170] width 9 height 9
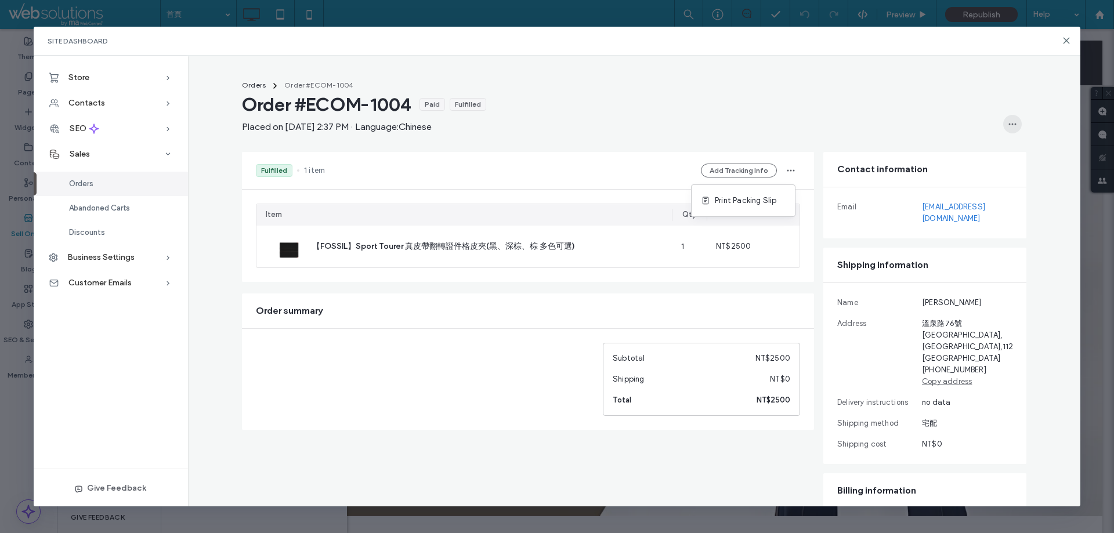
click at [1009, 124] on use "button" at bounding box center [1013, 124] width 8 height 2
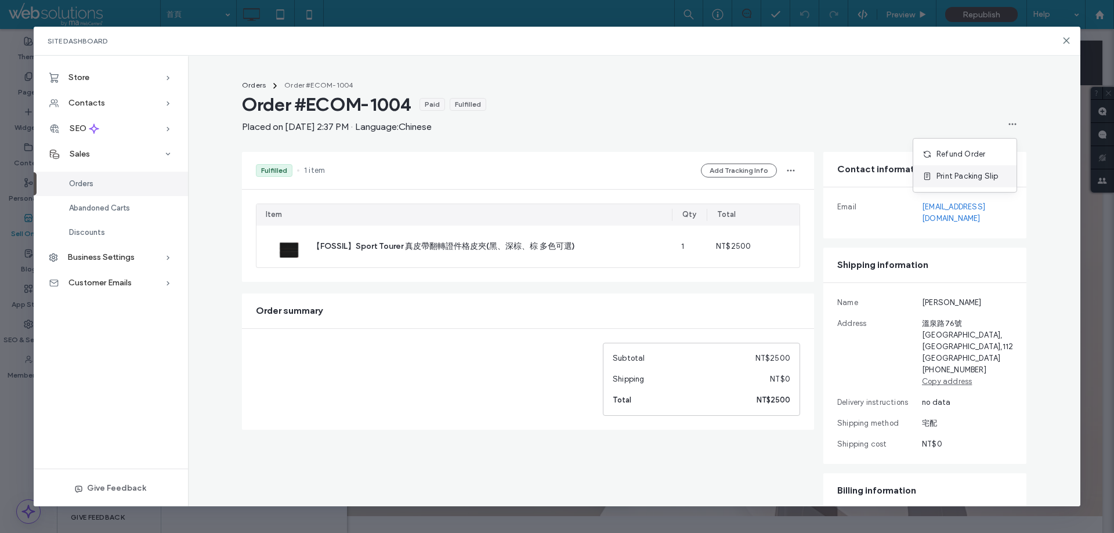
click at [973, 178] on span "Print Packing Slip" at bounding box center [968, 177] width 62 height 12
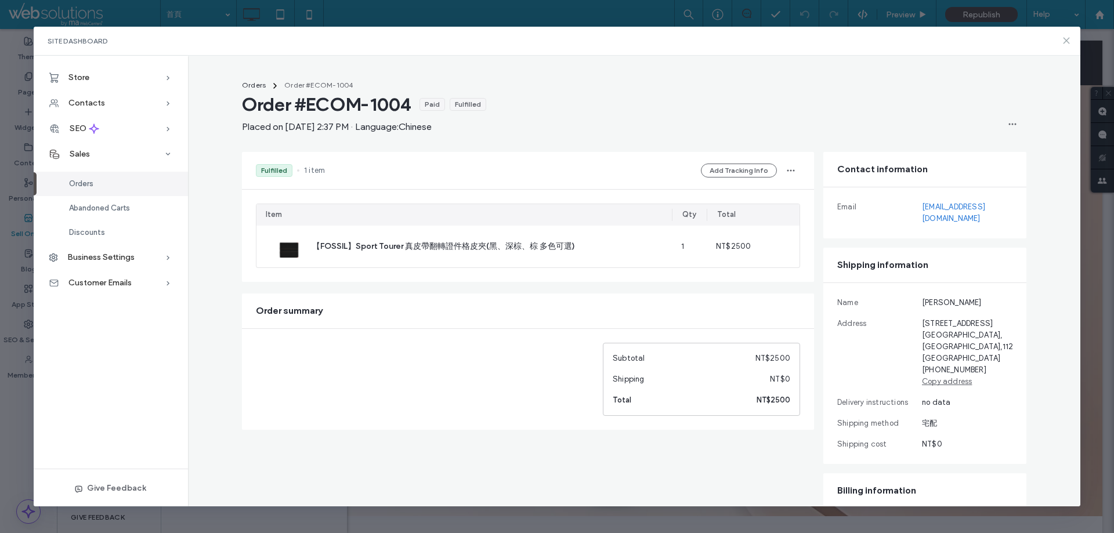
click at [1064, 41] on icon at bounding box center [1066, 40] width 9 height 9
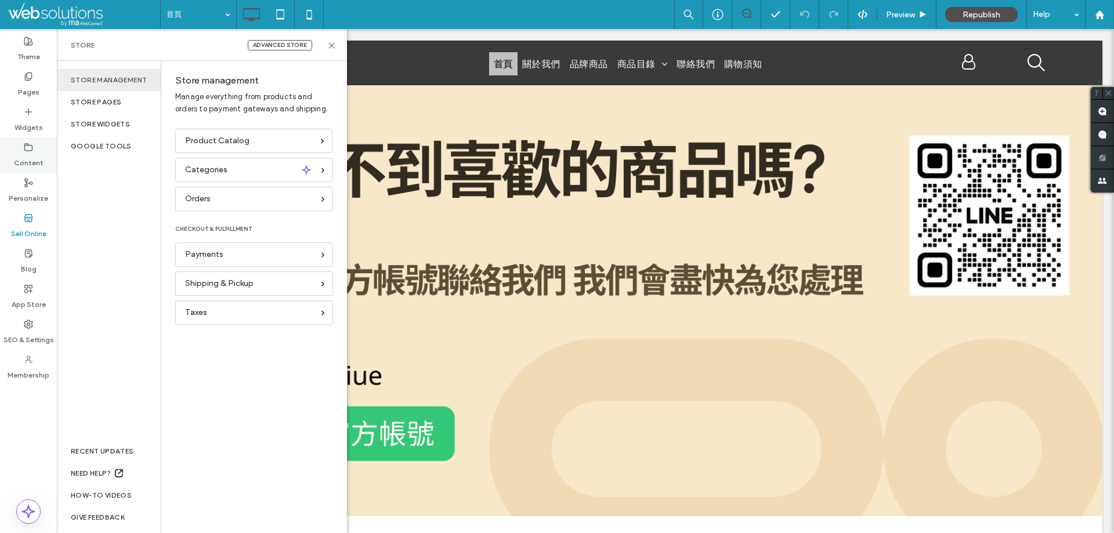
click at [39, 154] on label "Content" at bounding box center [29, 160] width 30 height 16
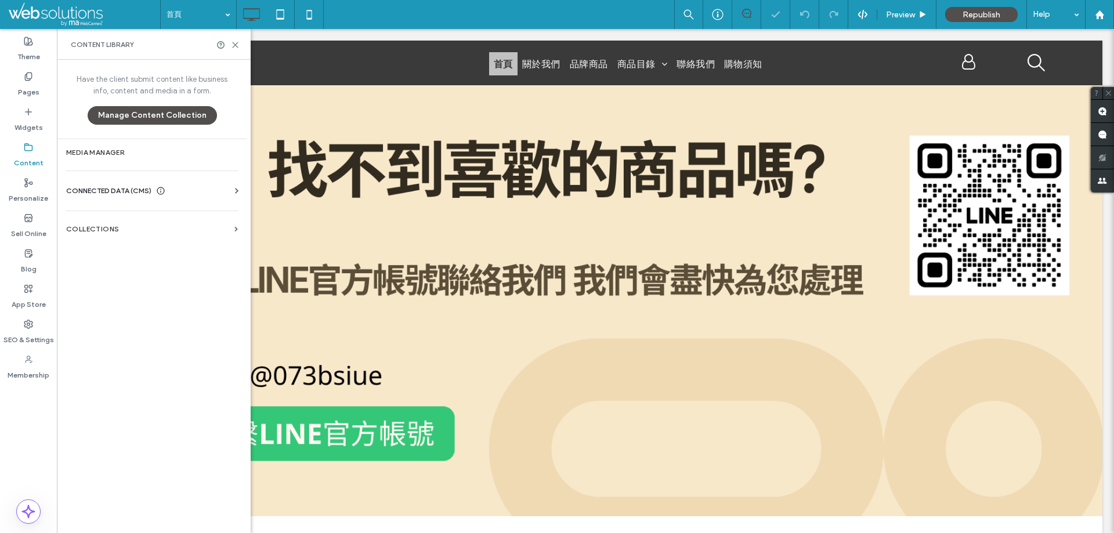
click at [235, 187] on icon at bounding box center [237, 191] width 12 height 12
click at [160, 225] on section "Business Info" at bounding box center [154, 219] width 176 height 27
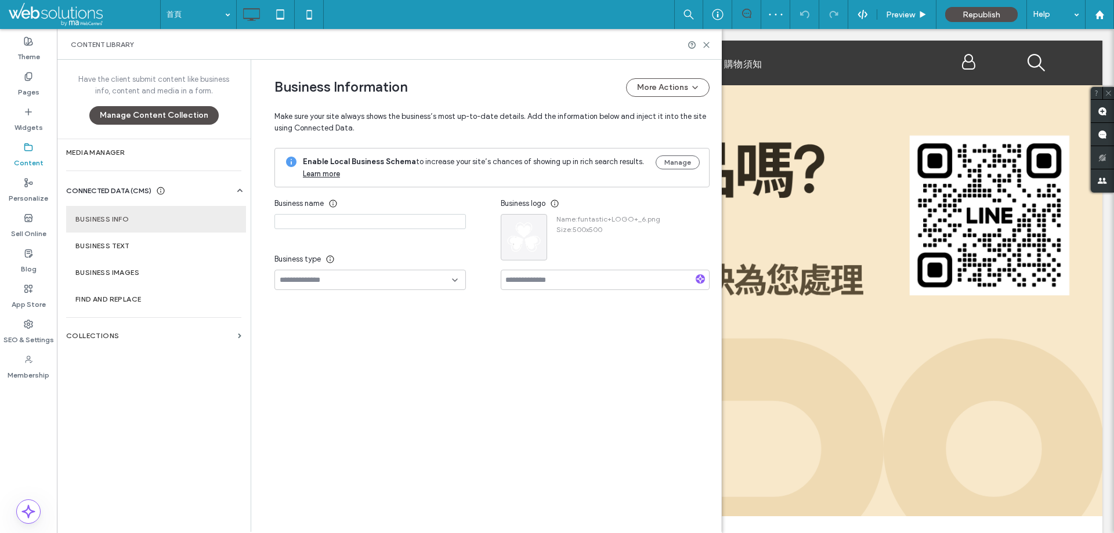
type input "*********"
